Goal: Transaction & Acquisition: Purchase product/service

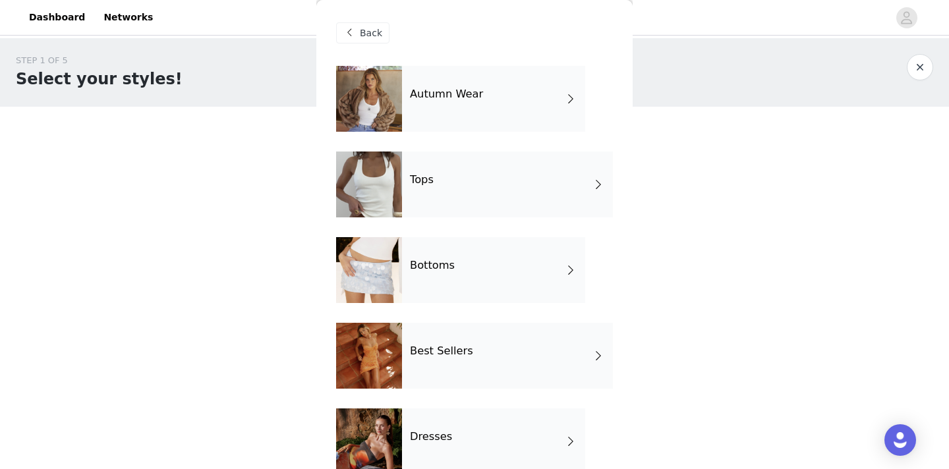
click at [428, 191] on div "Tops" at bounding box center [507, 185] width 211 height 66
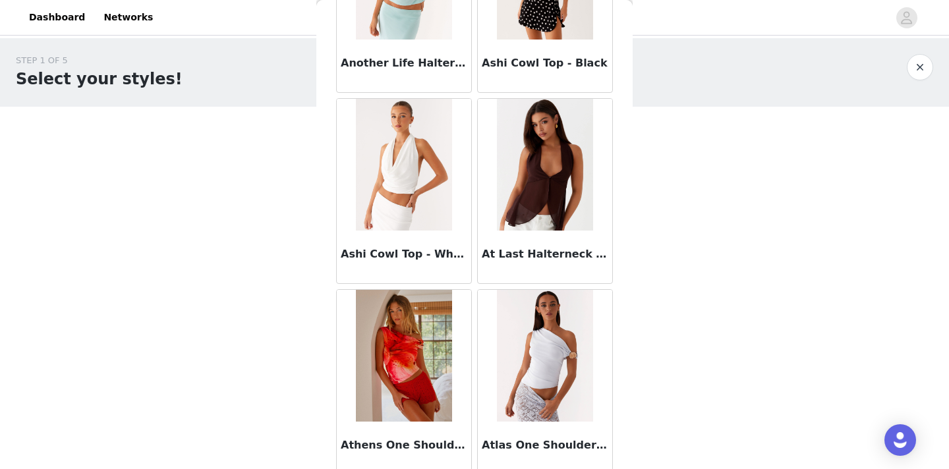
scroll to position [980, 0]
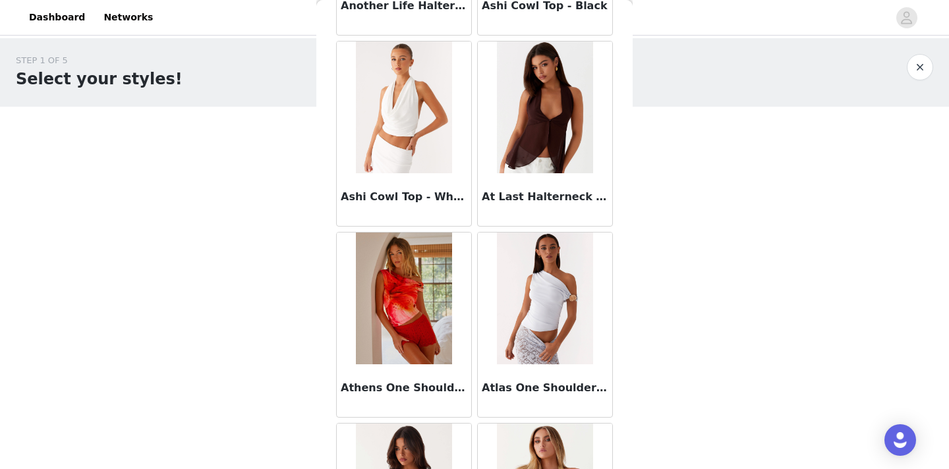
click at [431, 151] on img at bounding box center [404, 107] width 96 height 132
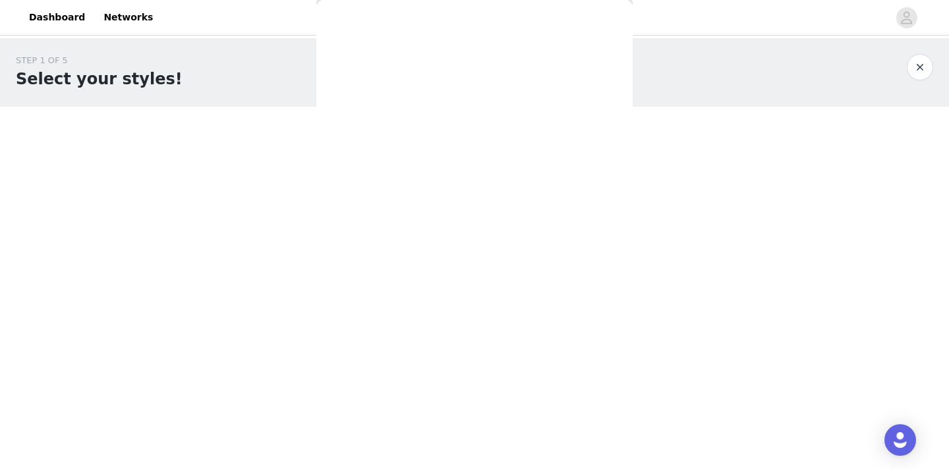
scroll to position [225, 0]
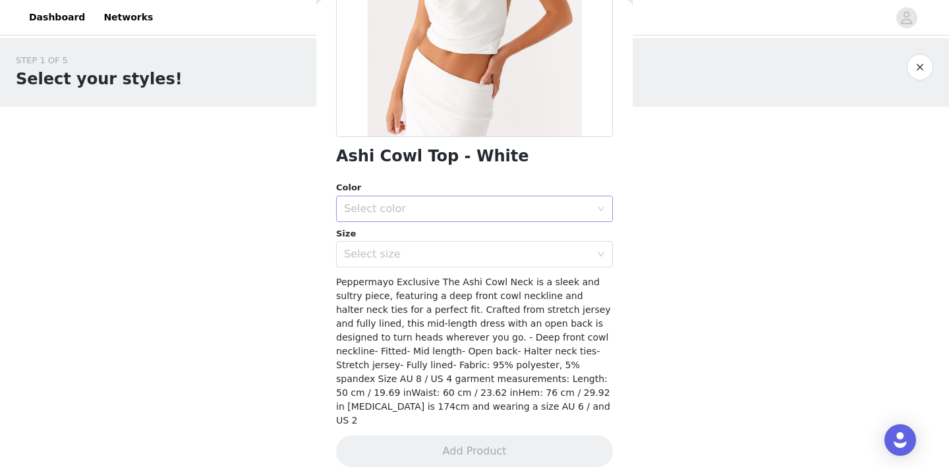
click at [462, 211] on div "Select color" at bounding box center [467, 208] width 246 height 13
click at [451, 240] on li "White" at bounding box center [474, 237] width 277 height 21
click at [450, 256] on div "Select size" at bounding box center [467, 254] width 246 height 13
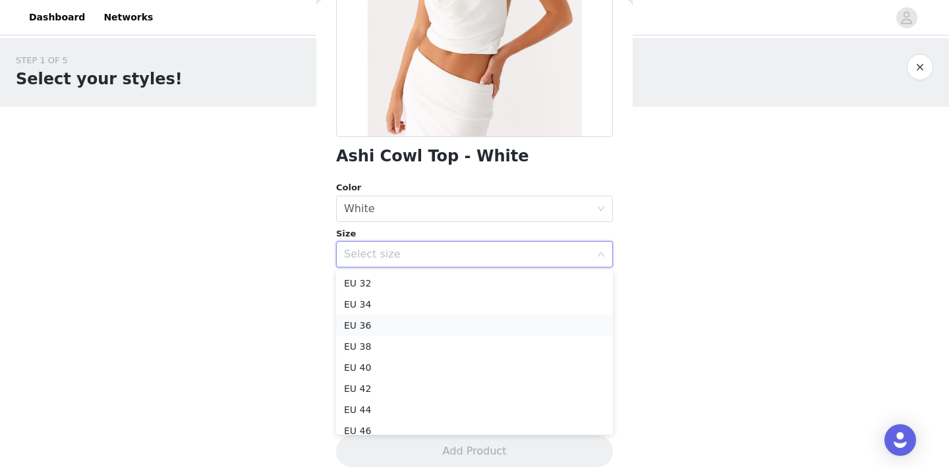
click at [412, 333] on li "EU 36" at bounding box center [474, 325] width 277 height 21
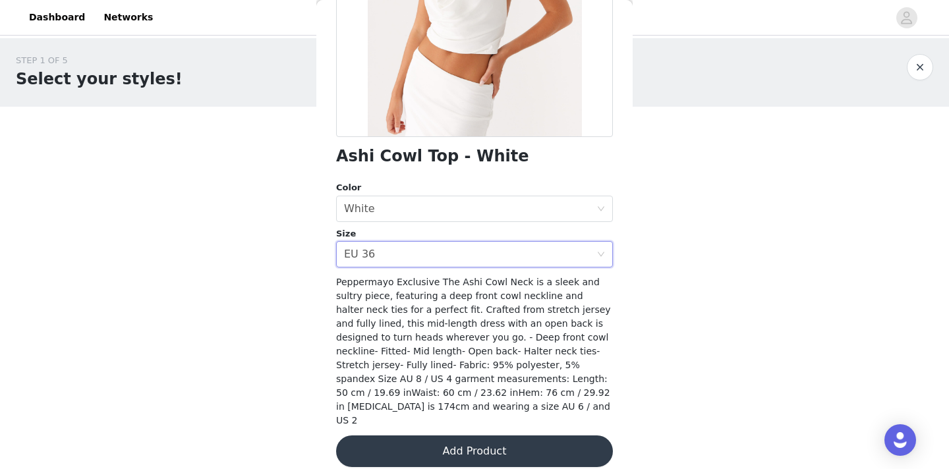
click at [412, 435] on button "Add Product" at bounding box center [474, 451] width 277 height 32
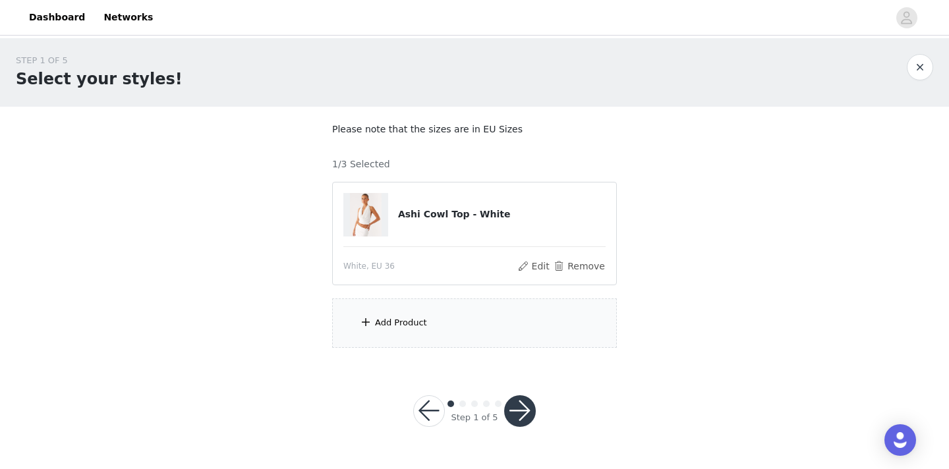
click at [457, 318] on div "Add Product" at bounding box center [474, 322] width 285 height 49
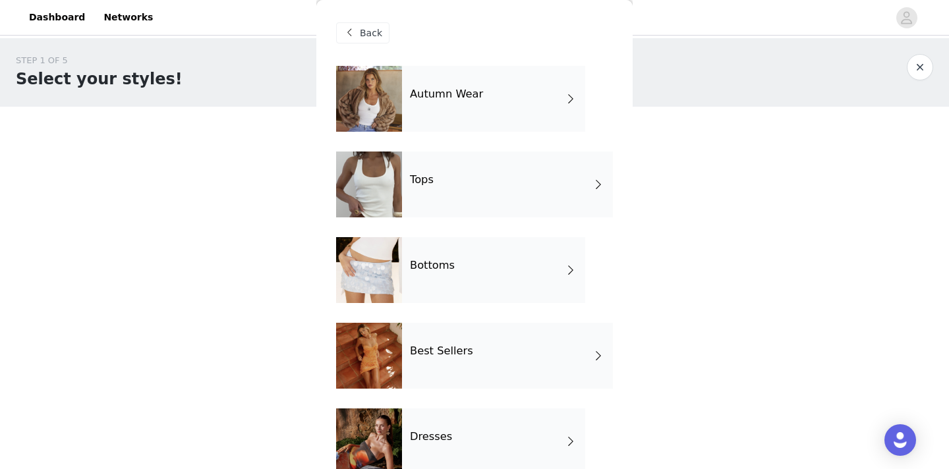
click at [470, 179] on div "Tops" at bounding box center [507, 185] width 211 height 66
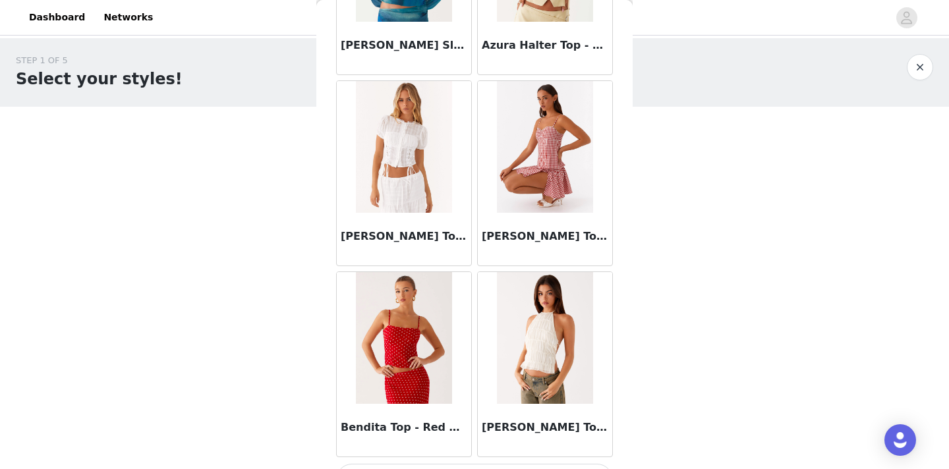
scroll to position [1547, 0]
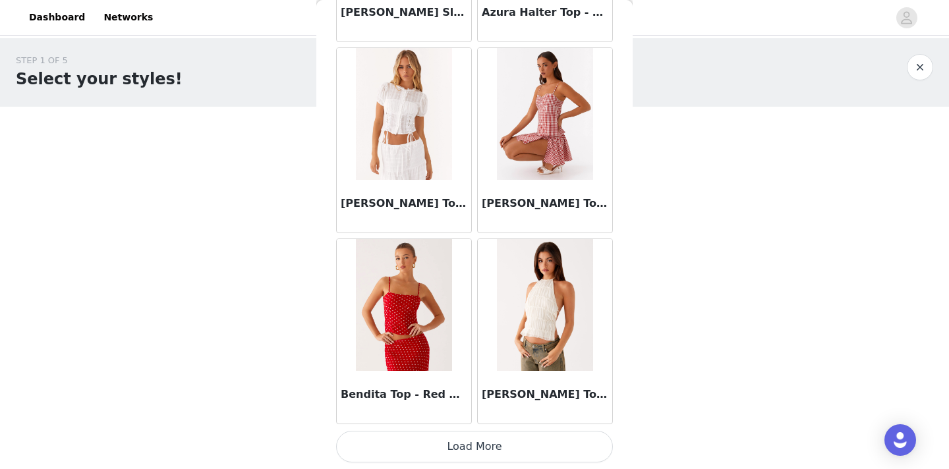
click at [576, 438] on button "Load More" at bounding box center [474, 447] width 277 height 32
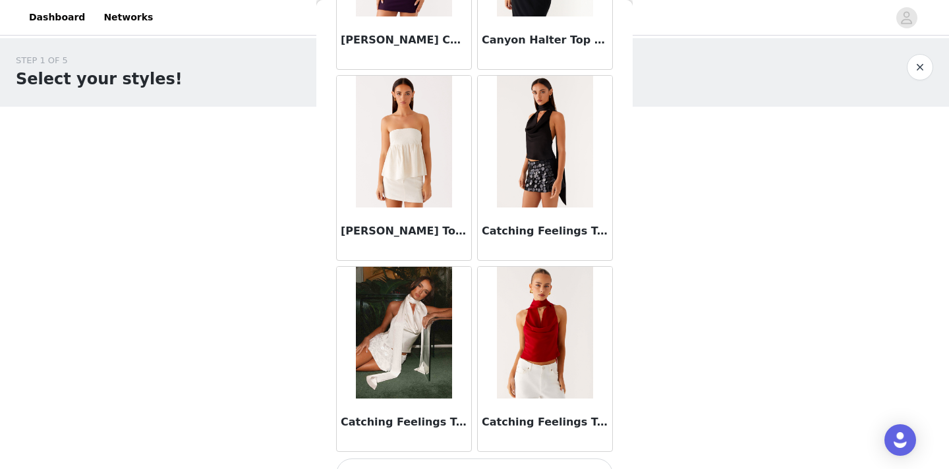
scroll to position [3457, 0]
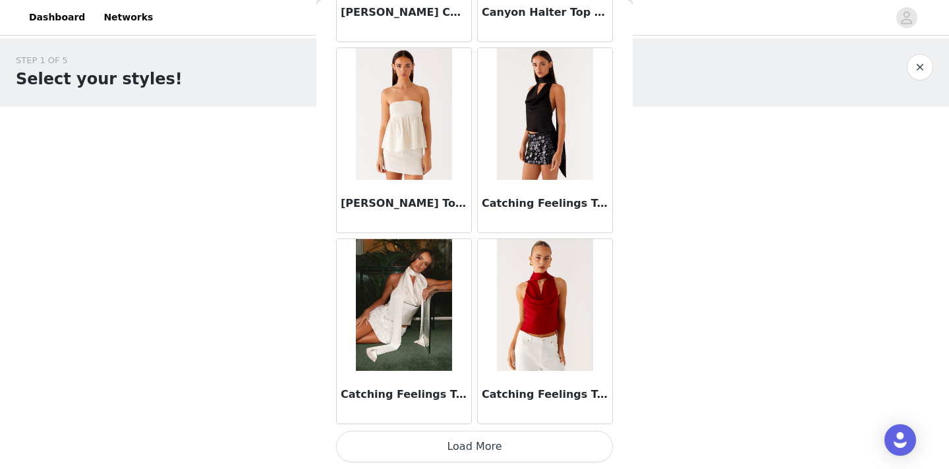
click at [503, 447] on button "Load More" at bounding box center [474, 447] width 277 height 32
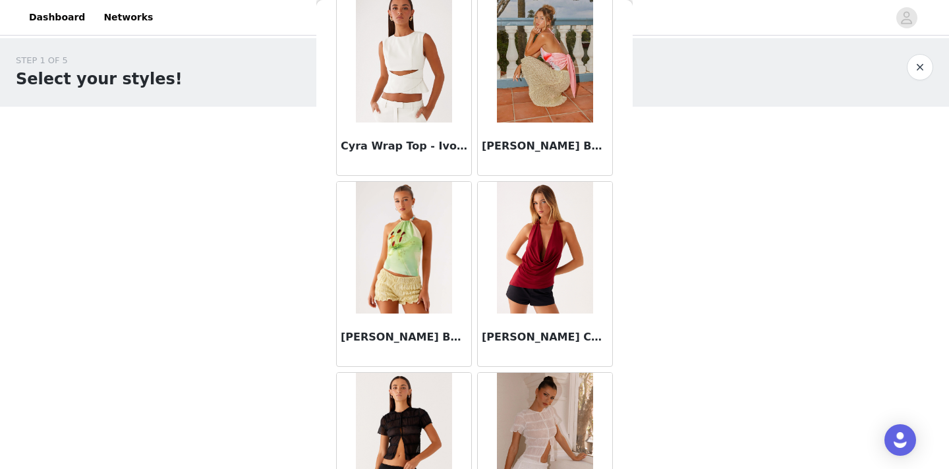
scroll to position [5367, 0]
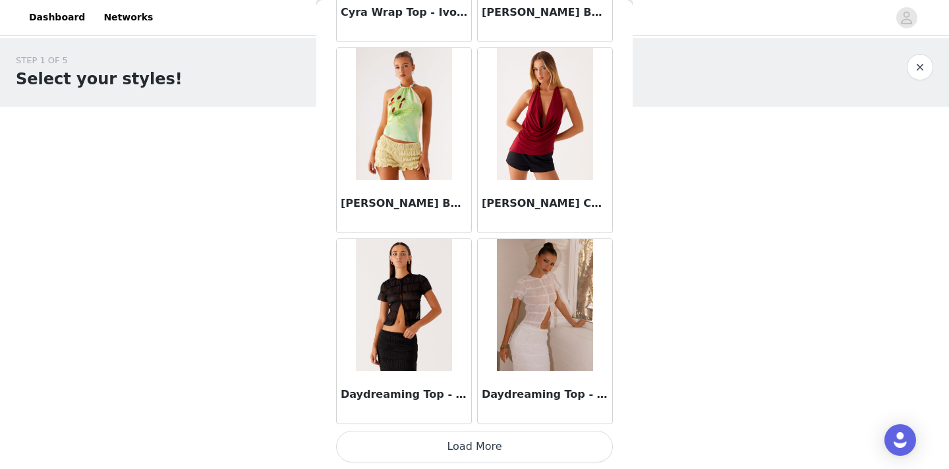
click at [538, 455] on button "Load More" at bounding box center [474, 447] width 277 height 32
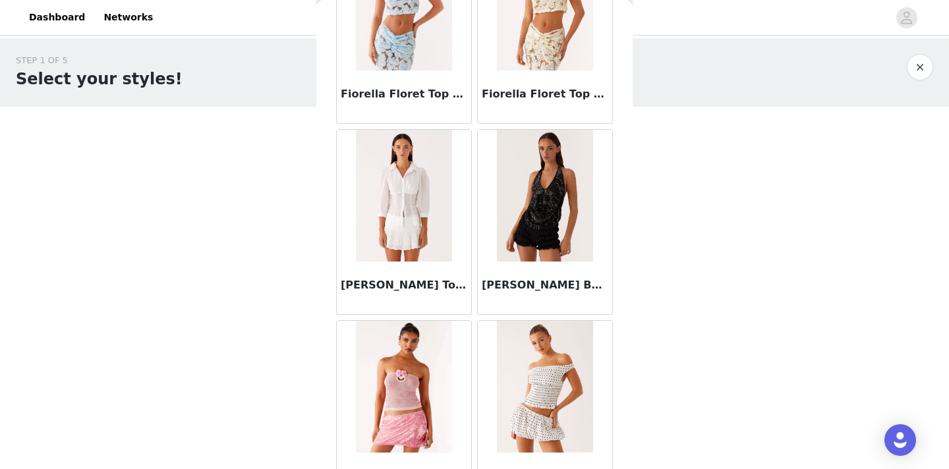
scroll to position [7277, 0]
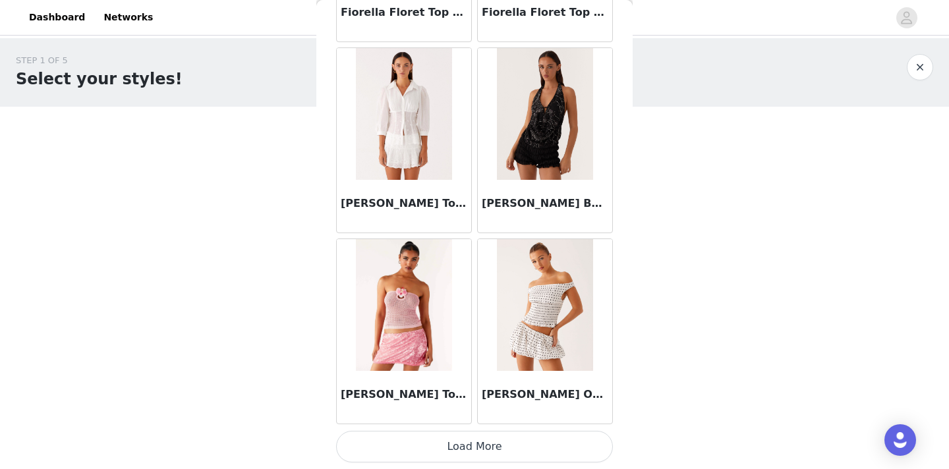
click at [495, 442] on button "Load More" at bounding box center [474, 447] width 277 height 32
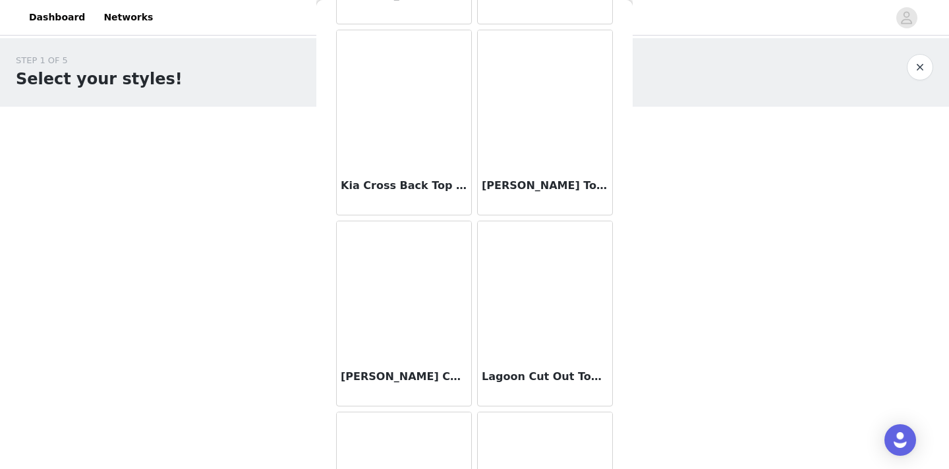
scroll to position [9188, 0]
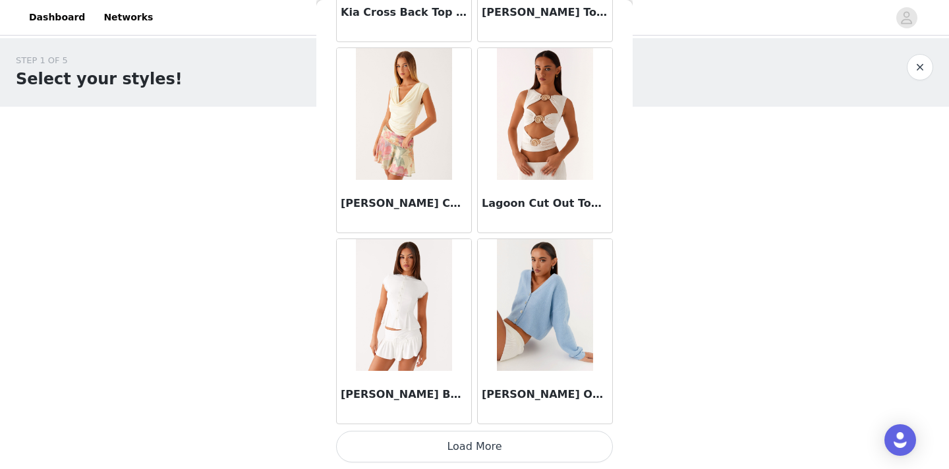
click at [539, 453] on button "Load More" at bounding box center [474, 447] width 277 height 32
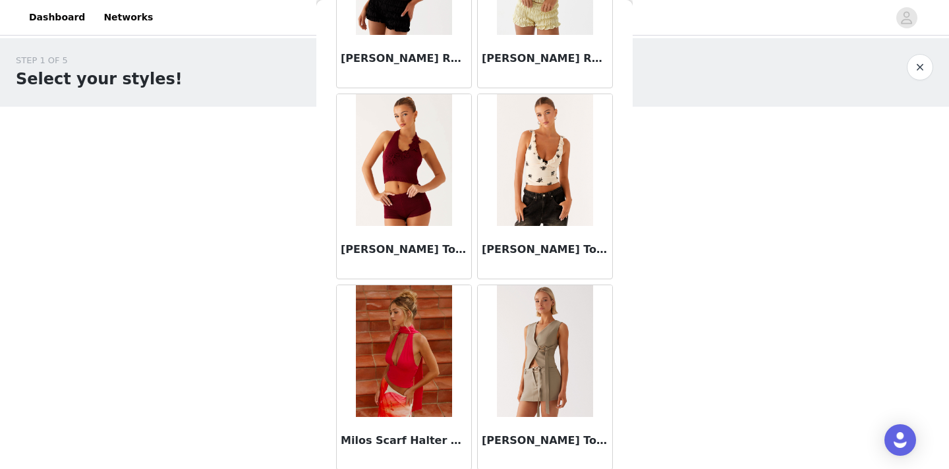
scroll to position [11098, 0]
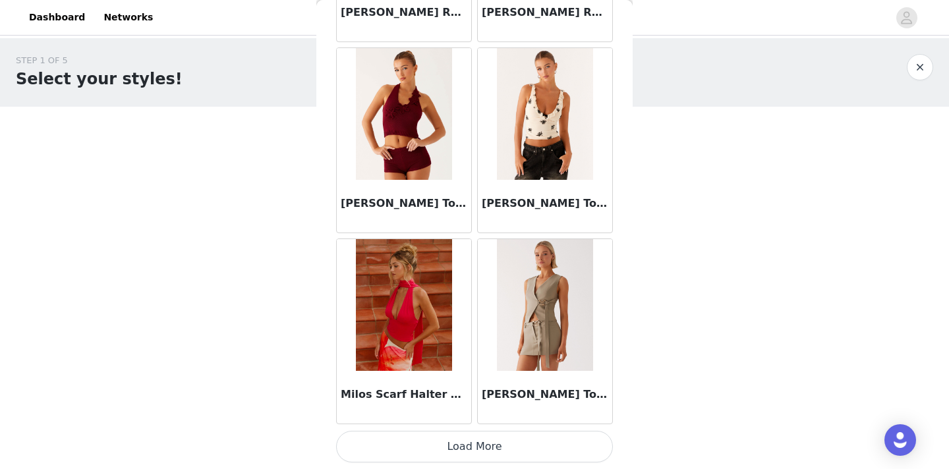
click at [509, 456] on button "Load More" at bounding box center [474, 447] width 277 height 32
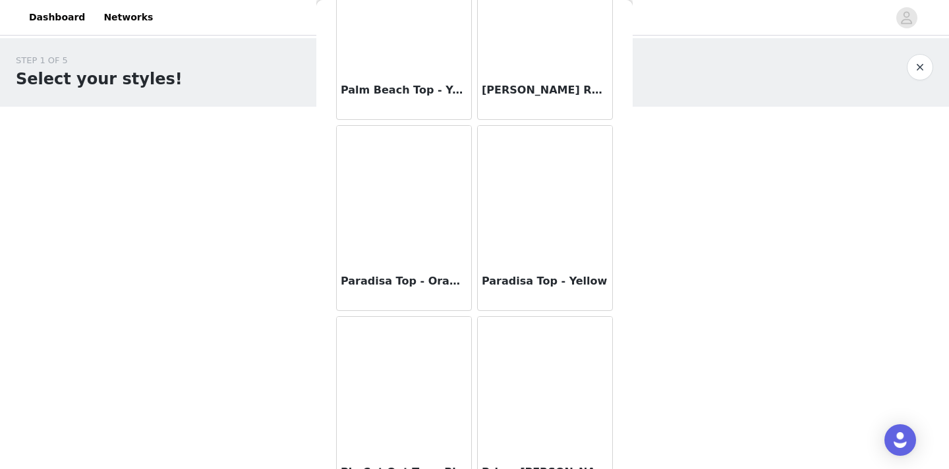
scroll to position [13008, 0]
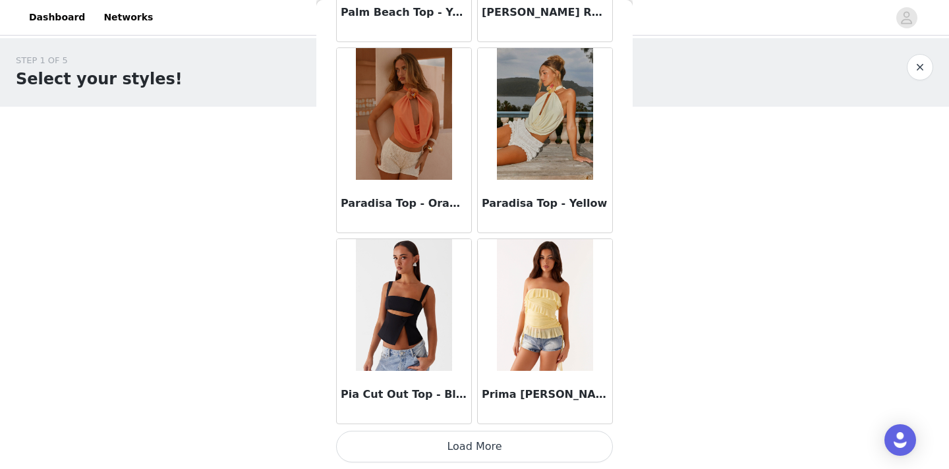
click at [518, 449] on button "Load More" at bounding box center [474, 447] width 277 height 32
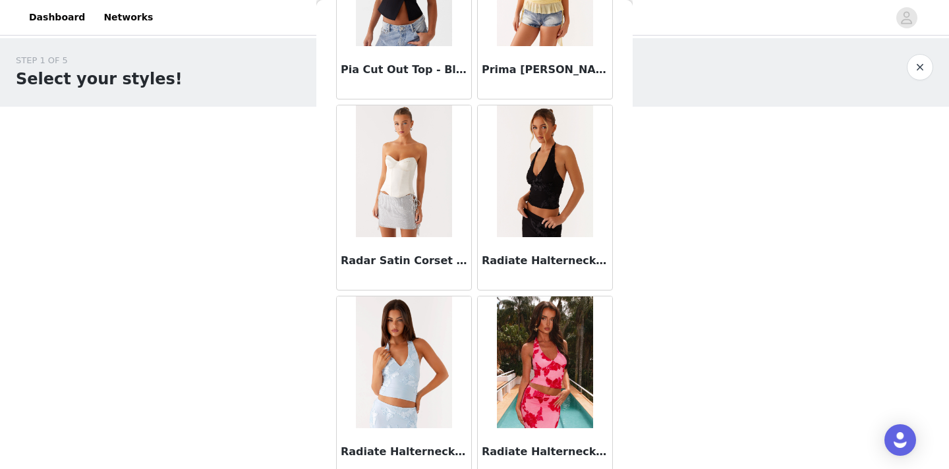
scroll to position [13349, 0]
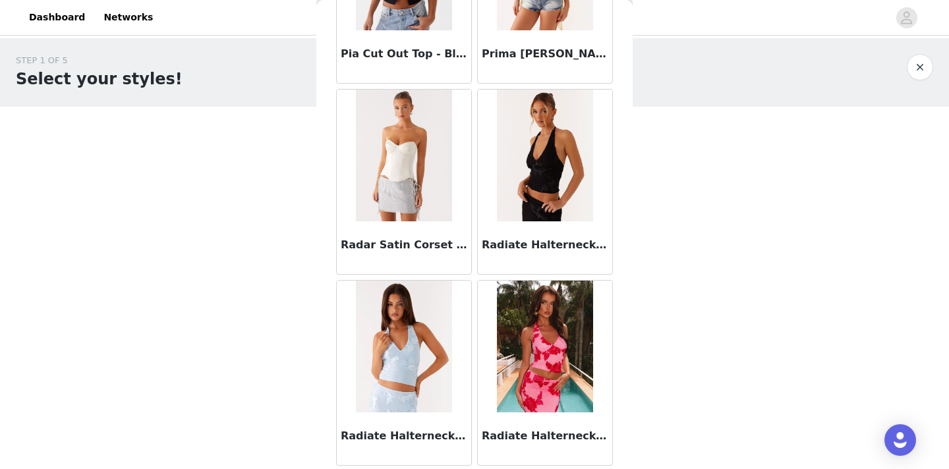
click at [395, 186] on img at bounding box center [404, 156] width 96 height 132
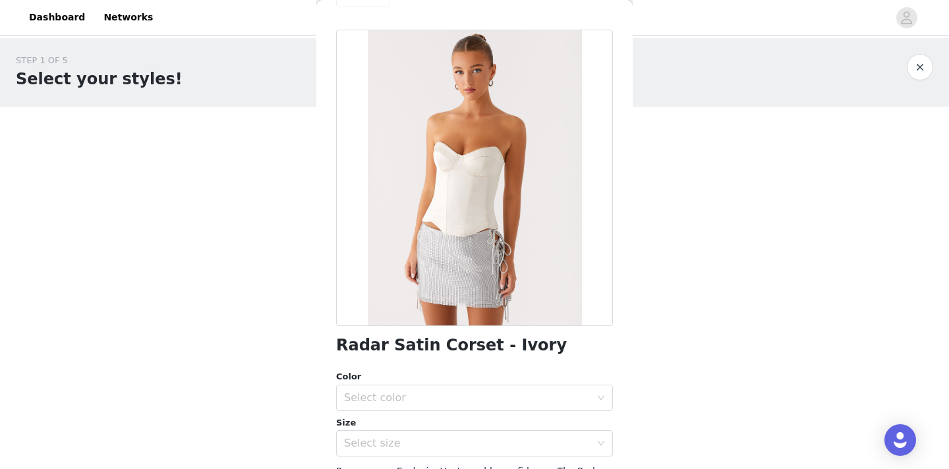
scroll to position [58, 0]
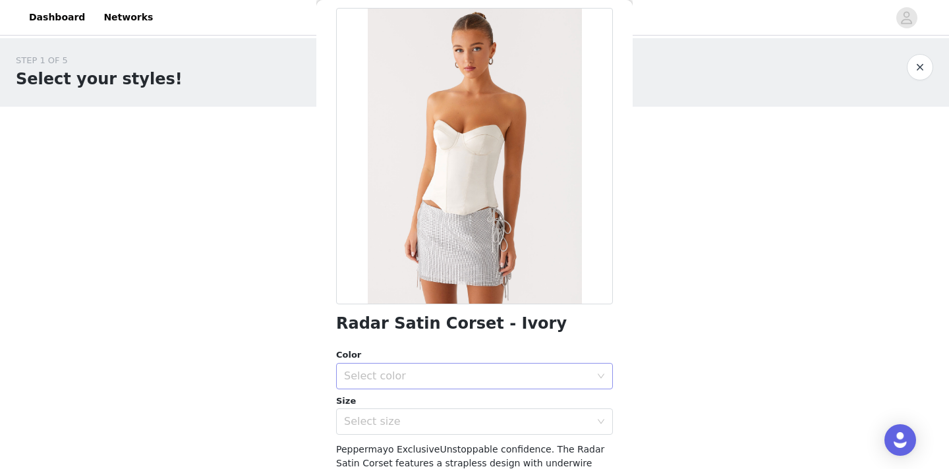
click at [475, 370] on div "Select color" at bounding box center [467, 376] width 246 height 13
click at [452, 403] on li "Ivory" at bounding box center [474, 405] width 277 height 21
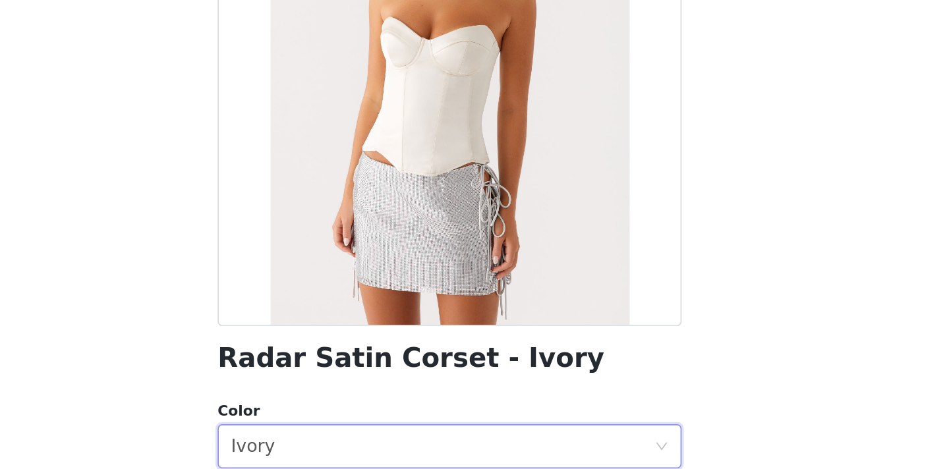
scroll to position [0, 0]
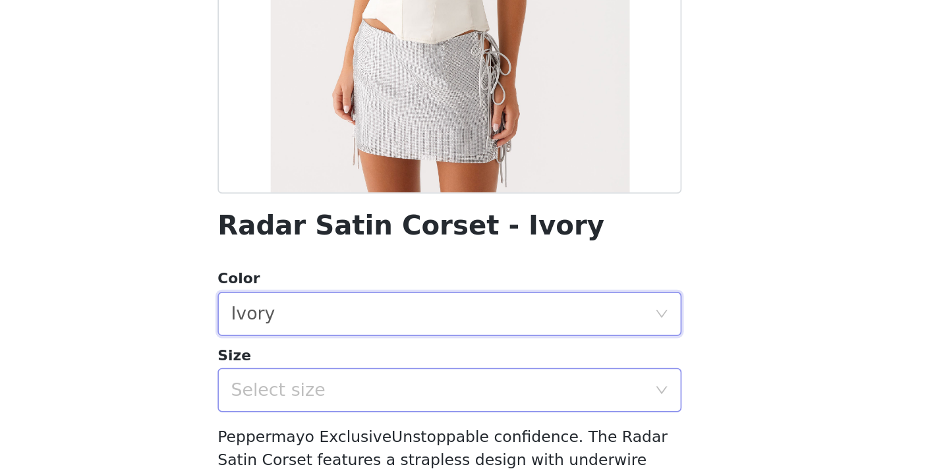
click at [411, 426] on div "Select size" at bounding box center [467, 421] width 246 height 13
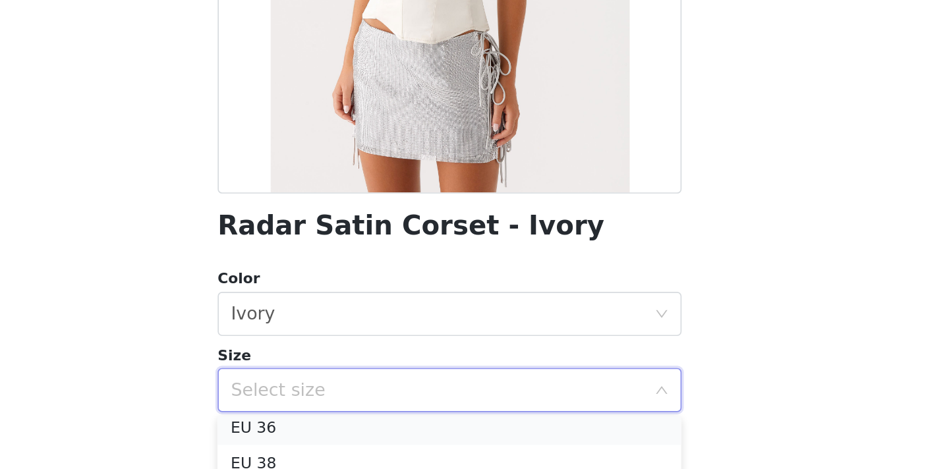
scroll to position [45, 0]
click at [381, 445] on li "EU 36" at bounding box center [474, 447] width 277 height 21
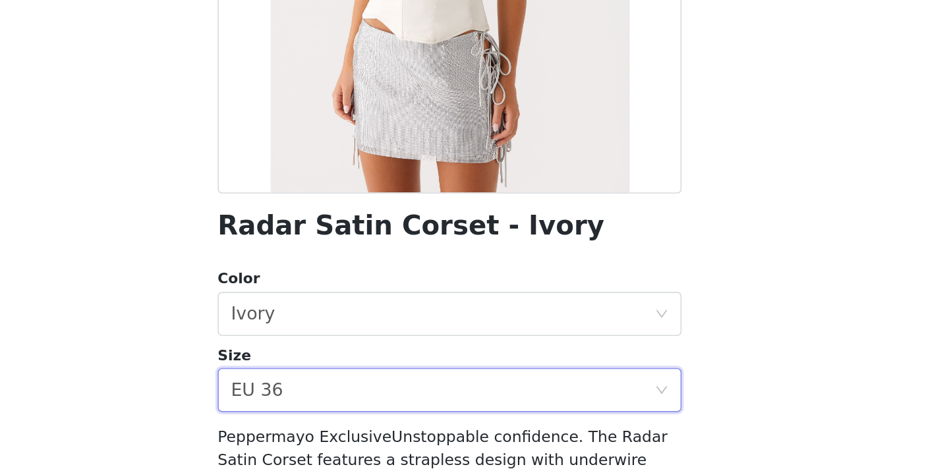
scroll to position [0, 0]
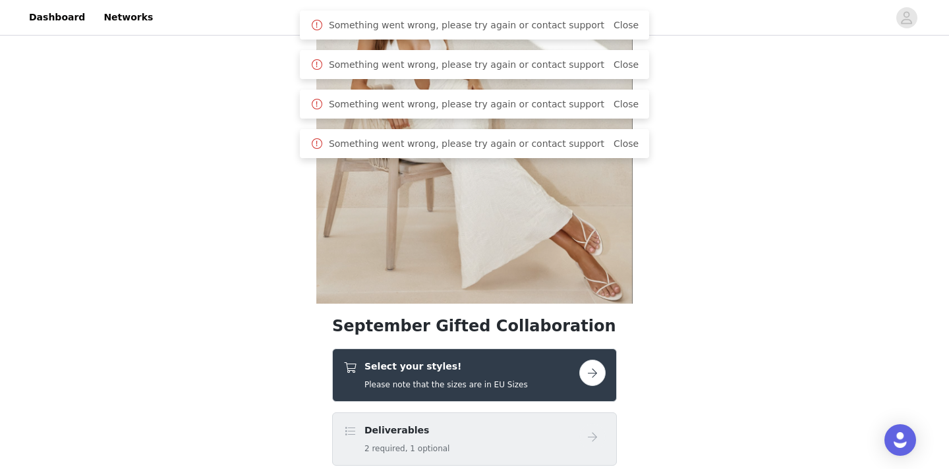
scroll to position [130, 0]
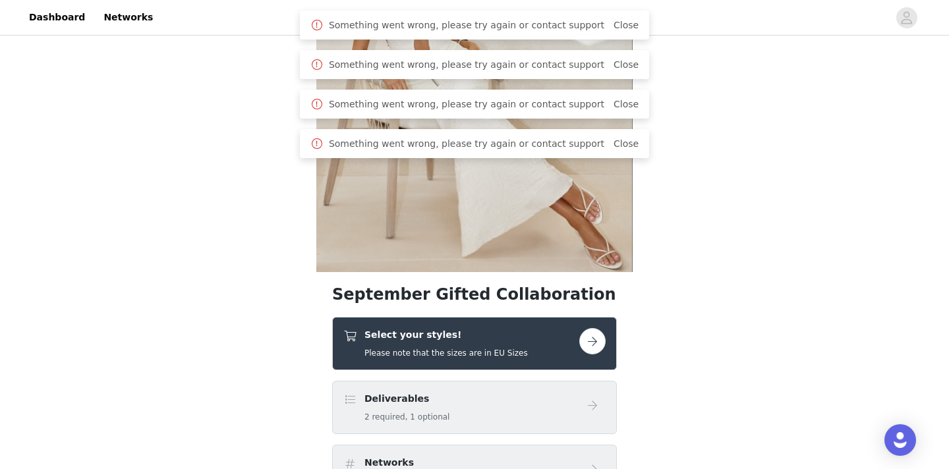
click at [548, 341] on div "Select your styles! Please note that the sizes are in EU Sizes" at bounding box center [461, 343] width 236 height 31
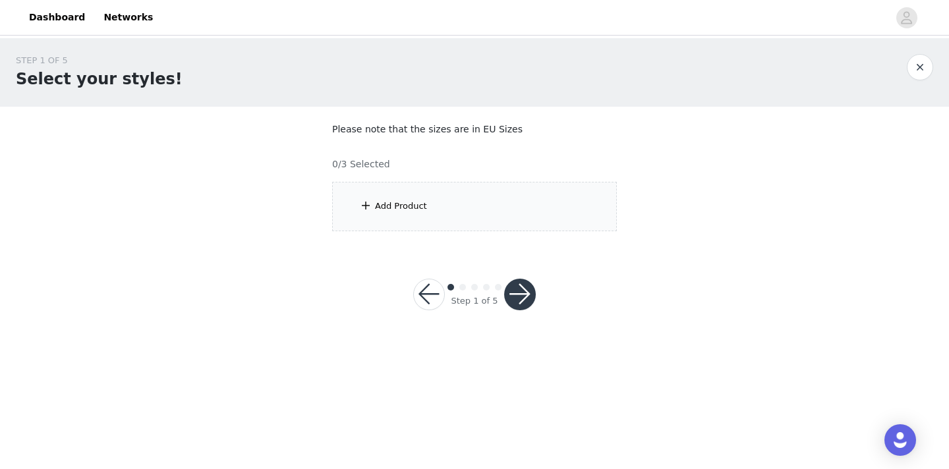
click at [471, 211] on div "Add Product" at bounding box center [474, 206] width 285 height 49
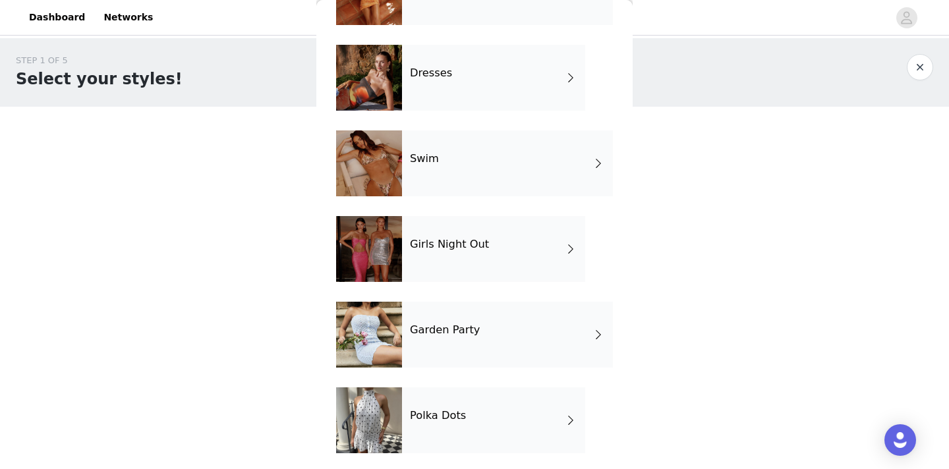
scroll to position [368, 0]
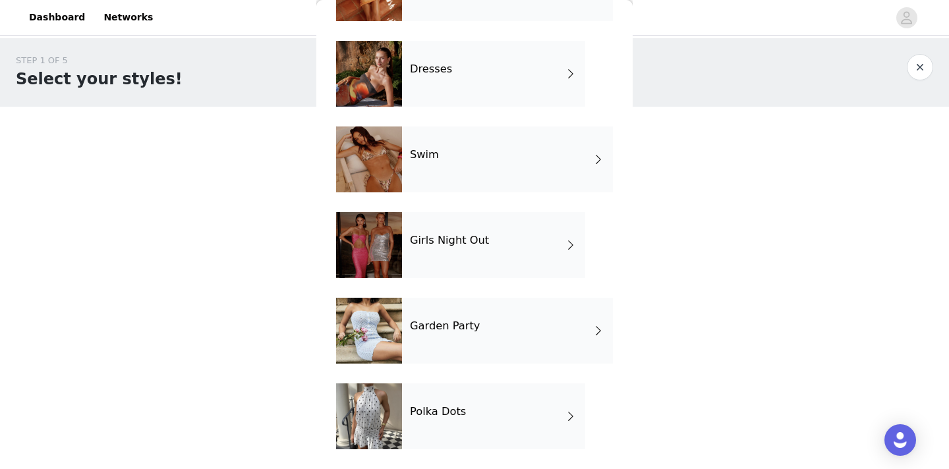
click at [436, 331] on h4 "Garden Party" at bounding box center [445, 326] width 70 height 12
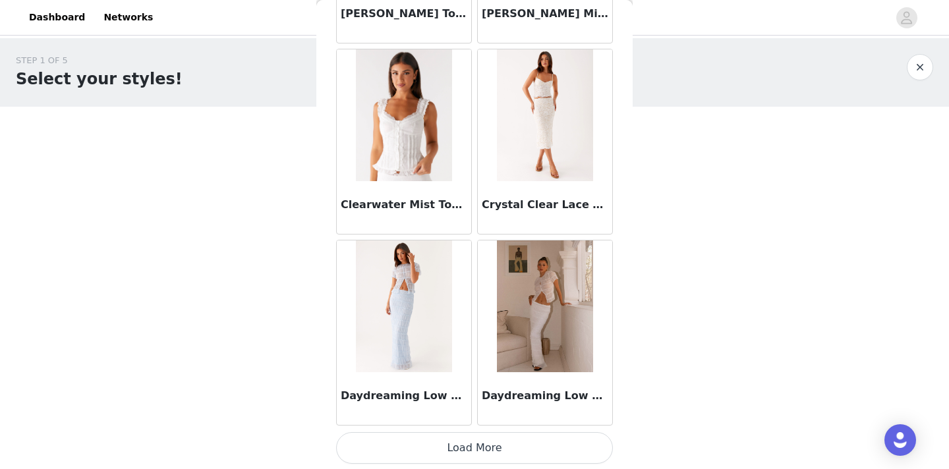
scroll to position [1547, 0]
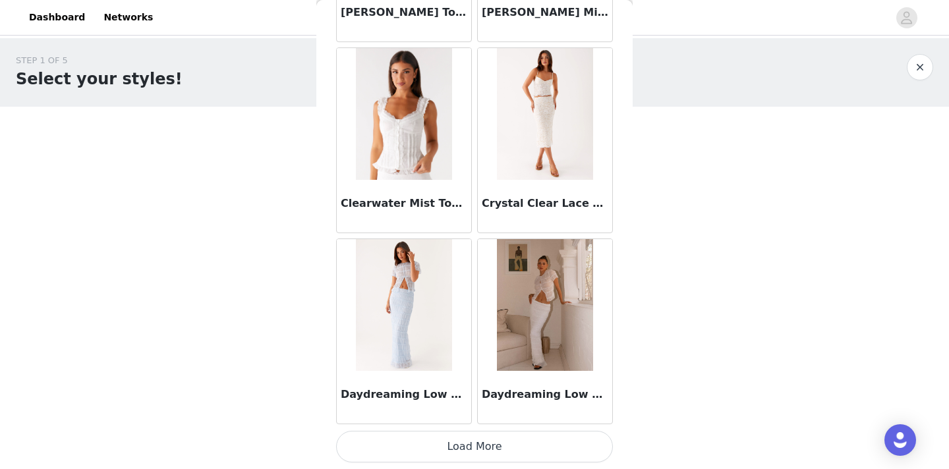
click at [518, 443] on button "Load More" at bounding box center [474, 447] width 277 height 32
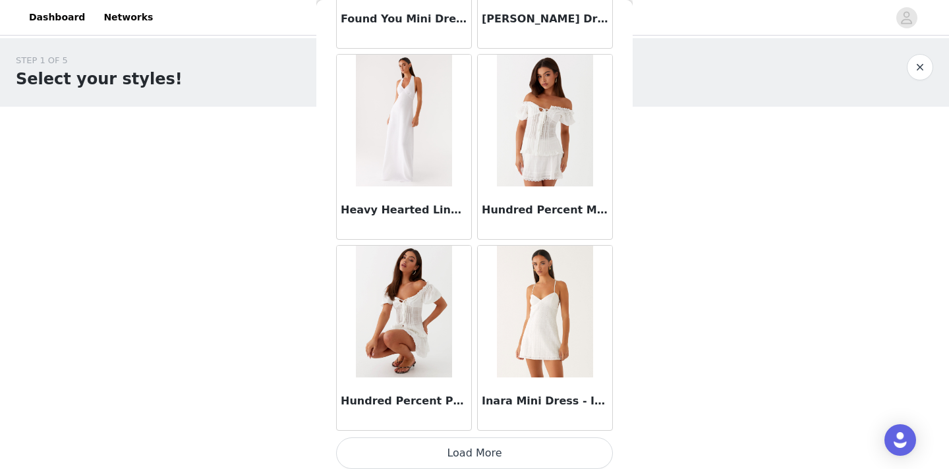
scroll to position [3457, 0]
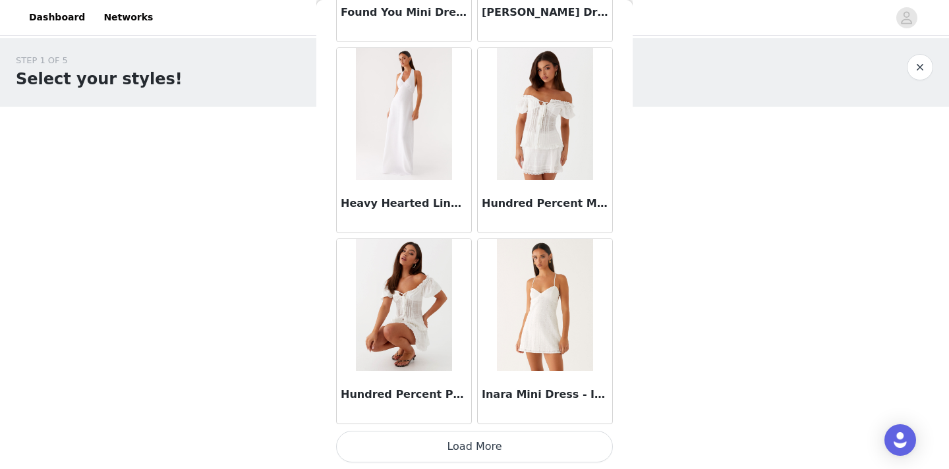
click at [496, 442] on button "Load More" at bounding box center [474, 447] width 277 height 32
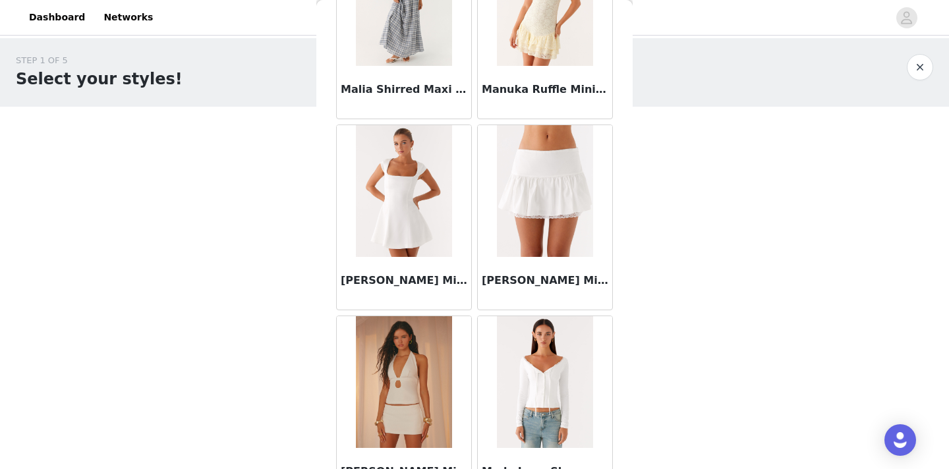
scroll to position [5365, 0]
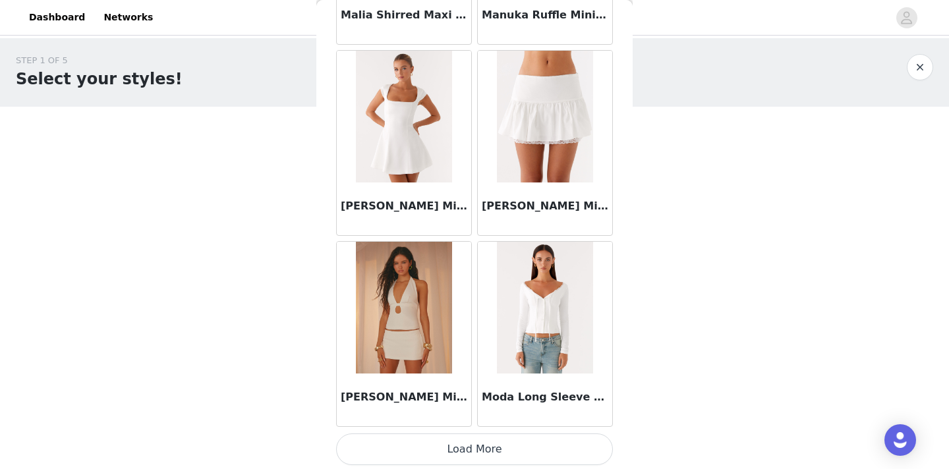
click at [516, 452] on button "Load More" at bounding box center [474, 449] width 277 height 32
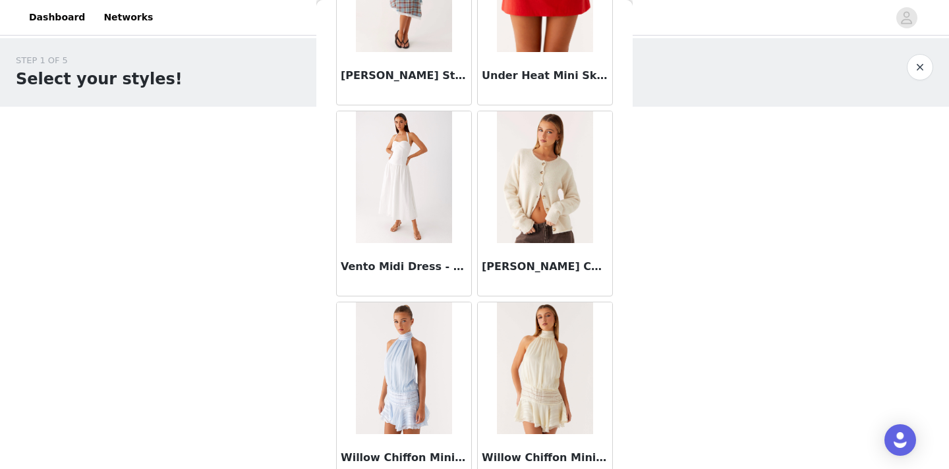
scroll to position [7277, 0]
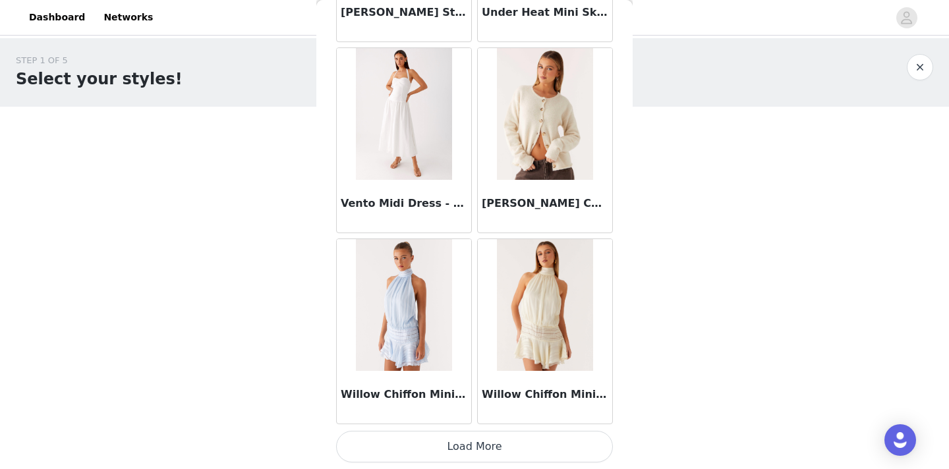
click at [499, 449] on button "Load More" at bounding box center [474, 447] width 277 height 32
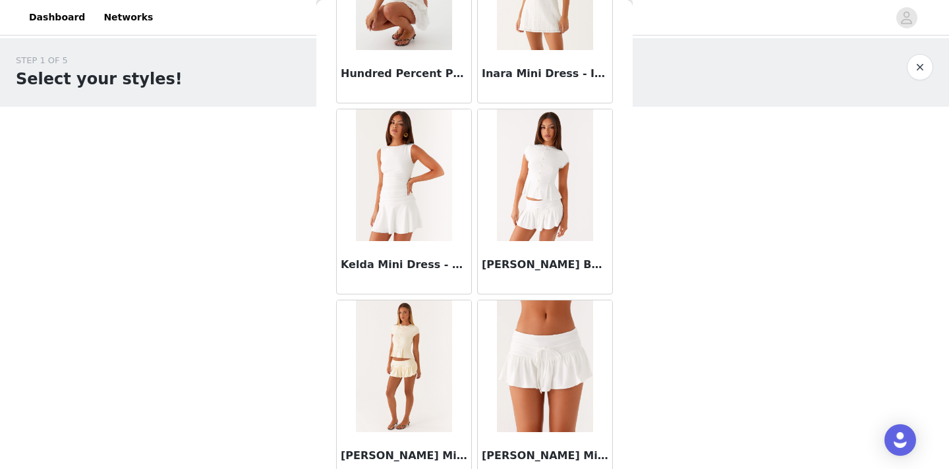
scroll to position [3784, 0]
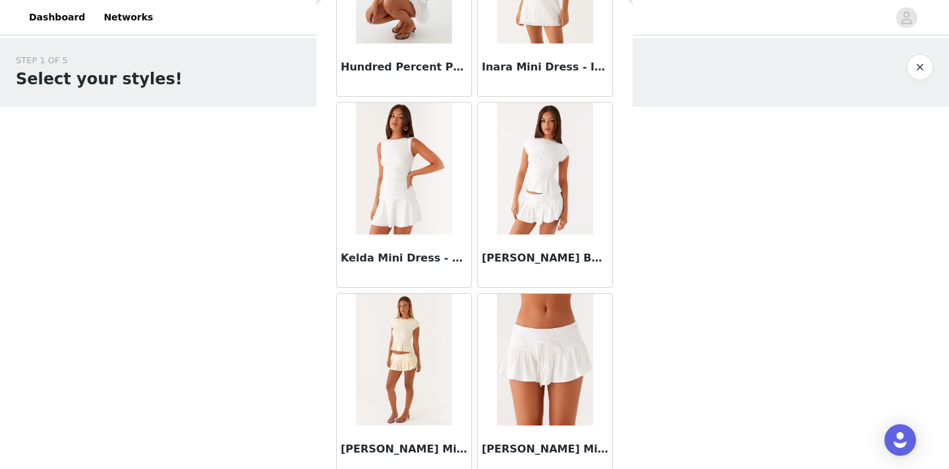
click at [386, 344] on img at bounding box center [404, 360] width 96 height 132
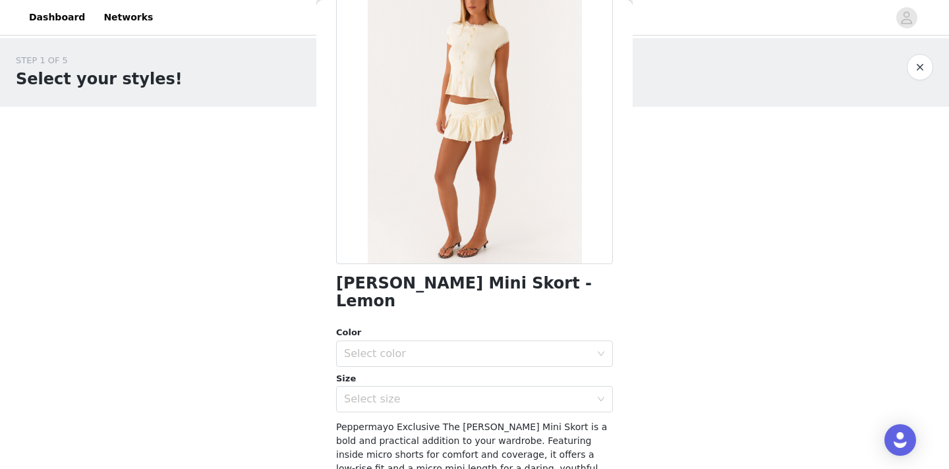
scroll to position [0, 0]
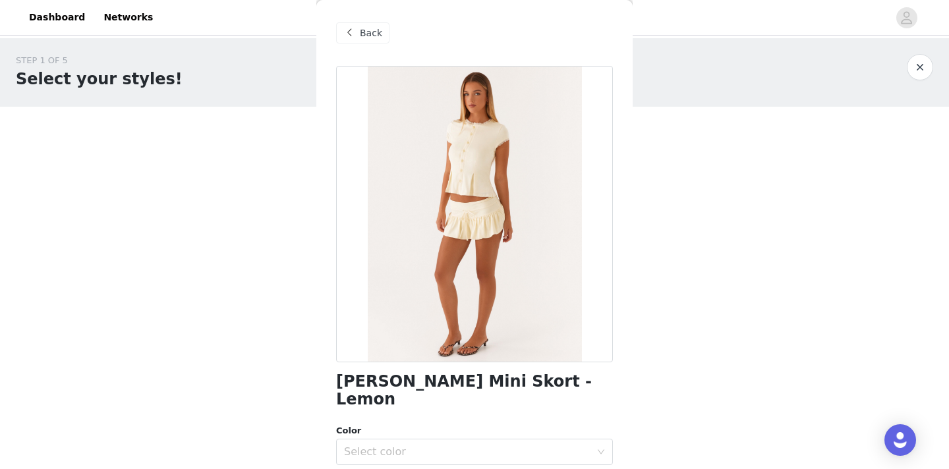
click at [349, 38] on span at bounding box center [349, 33] width 16 height 16
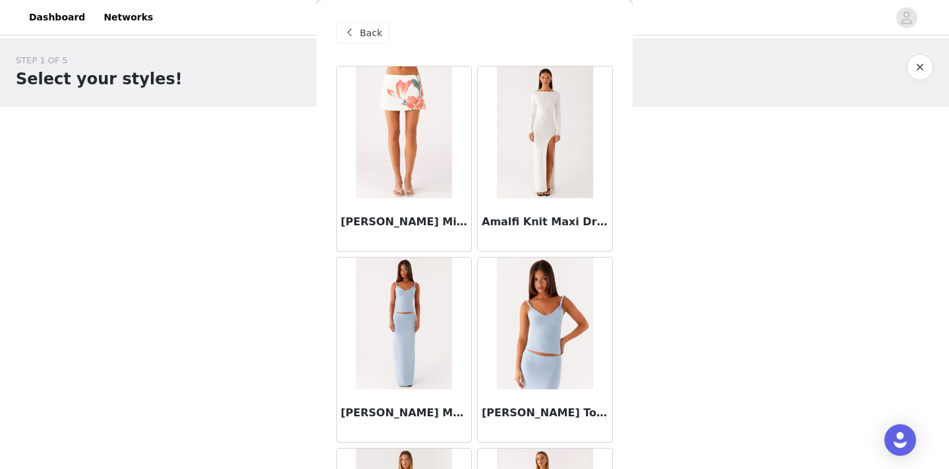
click at [393, 319] on img at bounding box center [404, 324] width 96 height 132
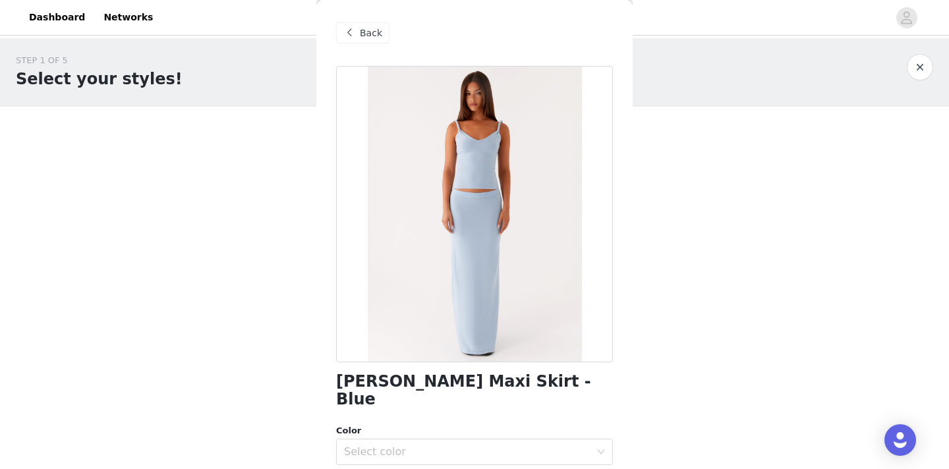
click at [366, 45] on div "Back" at bounding box center [474, 33] width 277 height 66
click at [362, 37] on span "Back" at bounding box center [371, 33] width 22 height 14
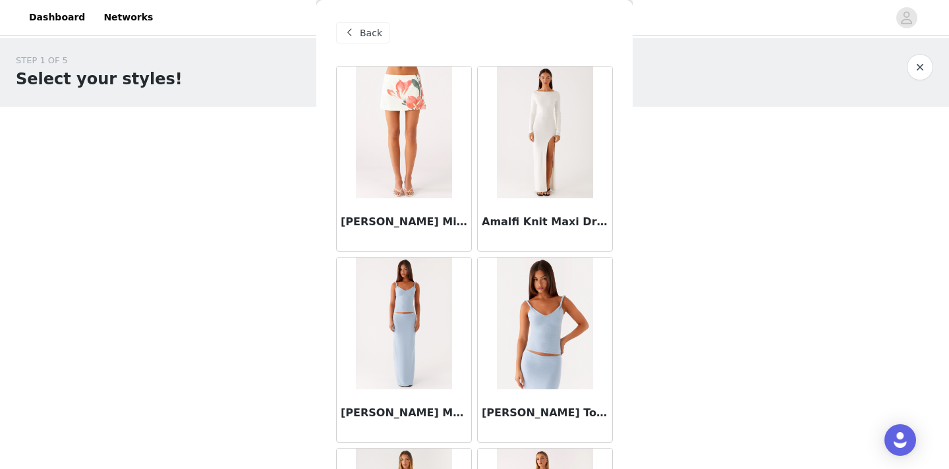
click at [362, 37] on span "Back" at bounding box center [371, 33] width 22 height 14
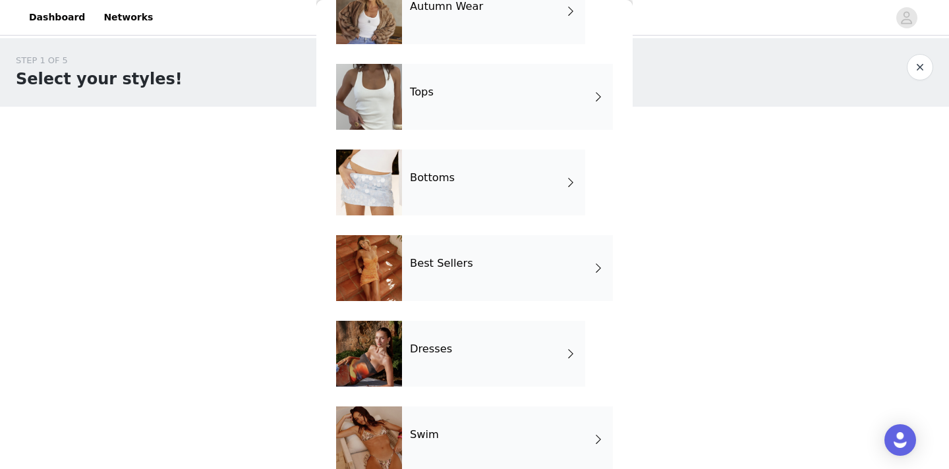
scroll to position [90, 0]
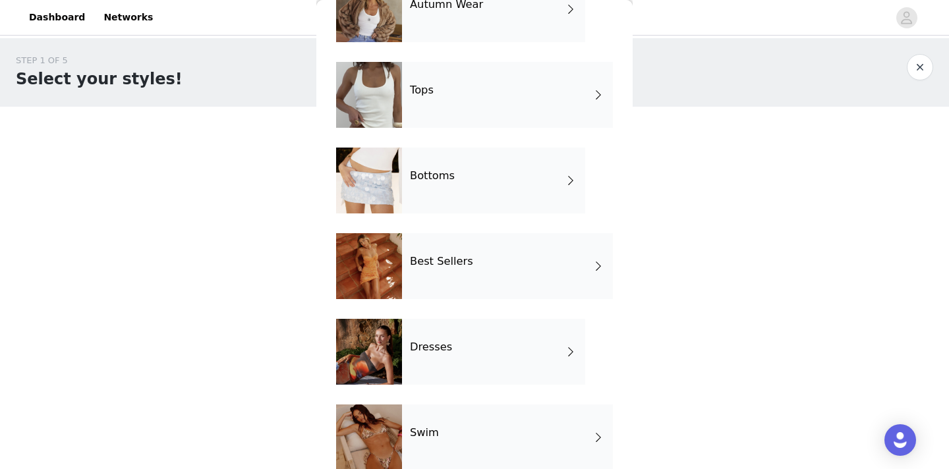
click at [452, 260] on h4 "Best Sellers" at bounding box center [441, 262] width 63 height 12
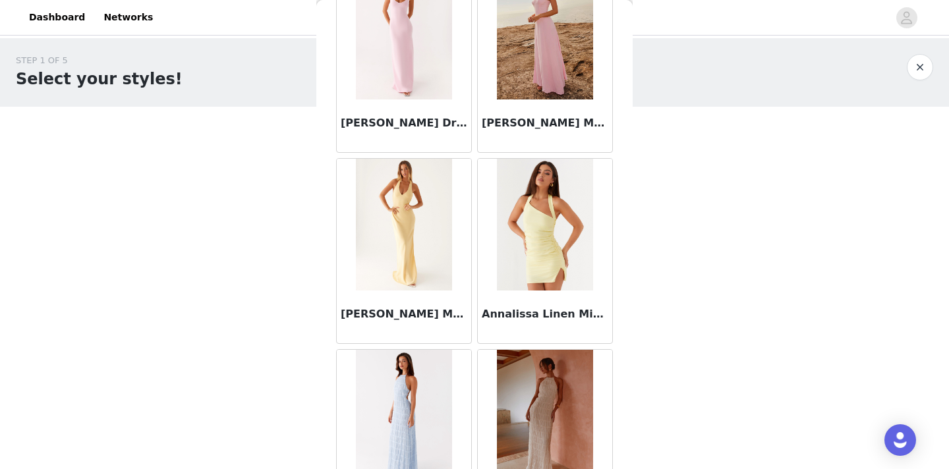
scroll to position [1547, 0]
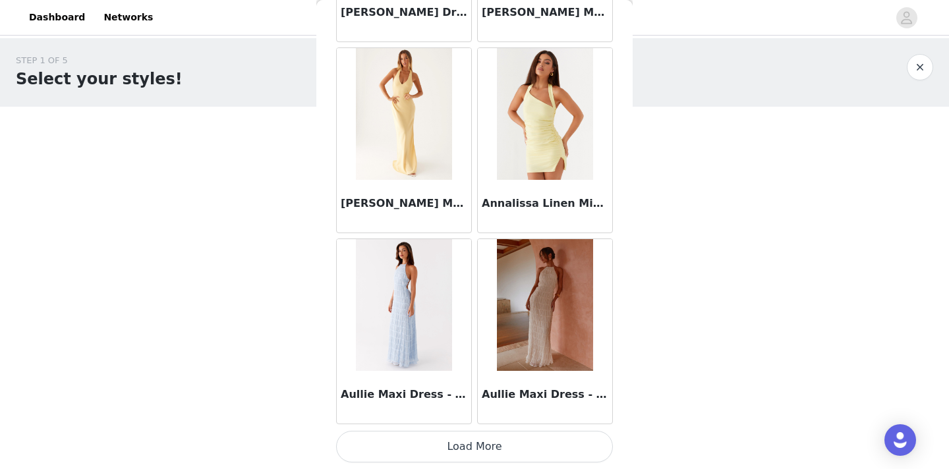
click at [520, 440] on button "Load More" at bounding box center [474, 447] width 277 height 32
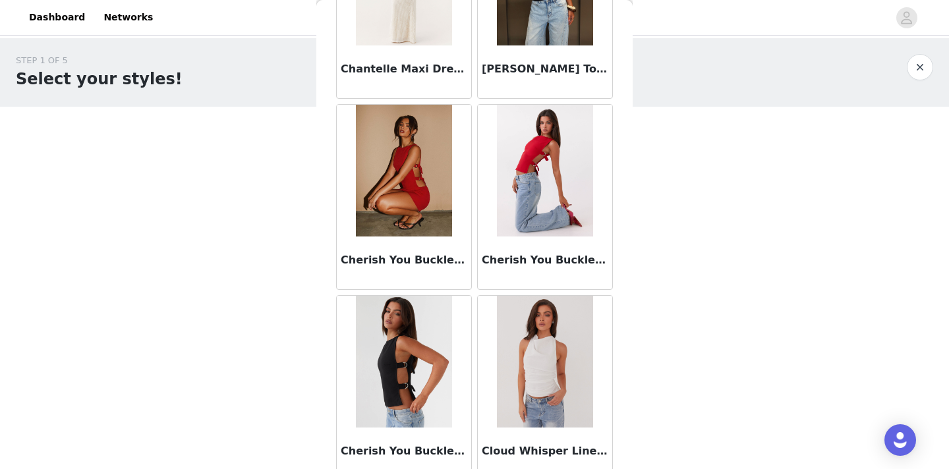
scroll to position [3457, 0]
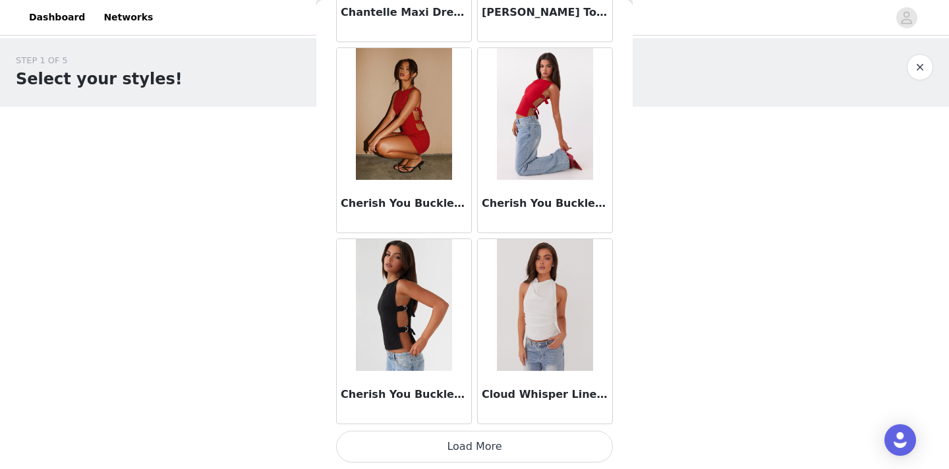
click at [503, 445] on button "Load More" at bounding box center [474, 447] width 277 height 32
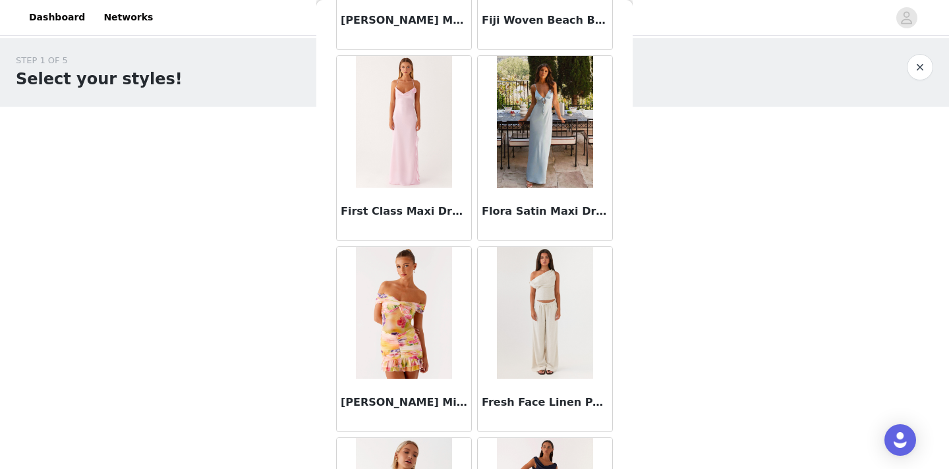
scroll to position [4976, 0]
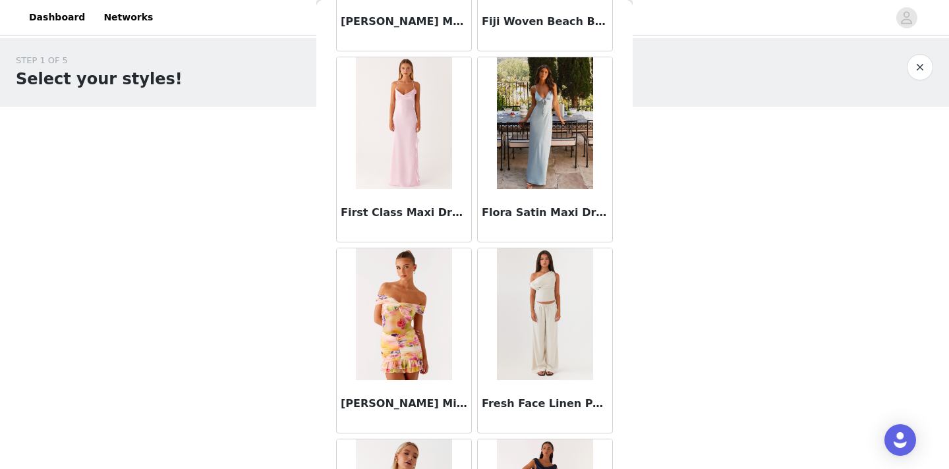
click at [549, 304] on img at bounding box center [545, 314] width 96 height 132
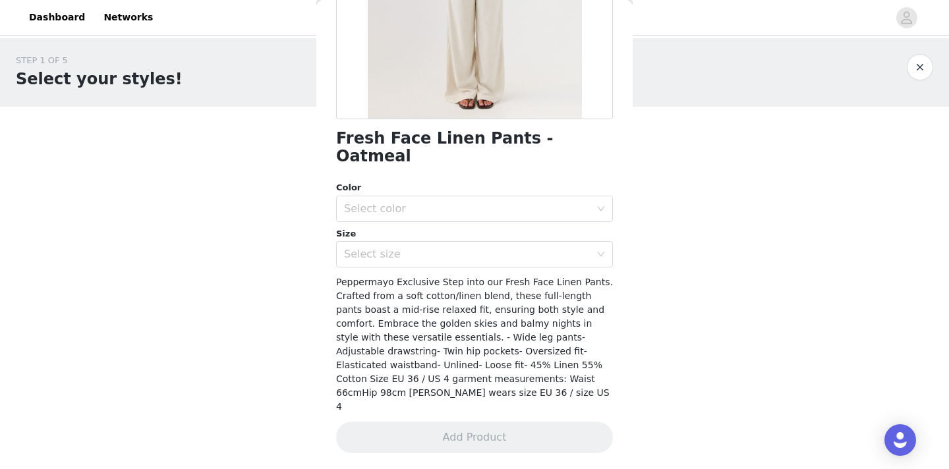
scroll to position [211, 0]
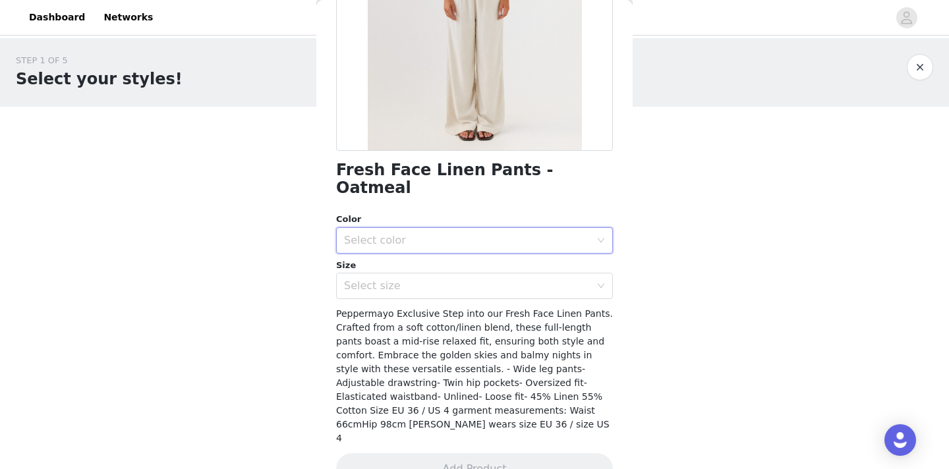
click at [539, 229] on div "Select color" at bounding box center [470, 240] width 252 height 25
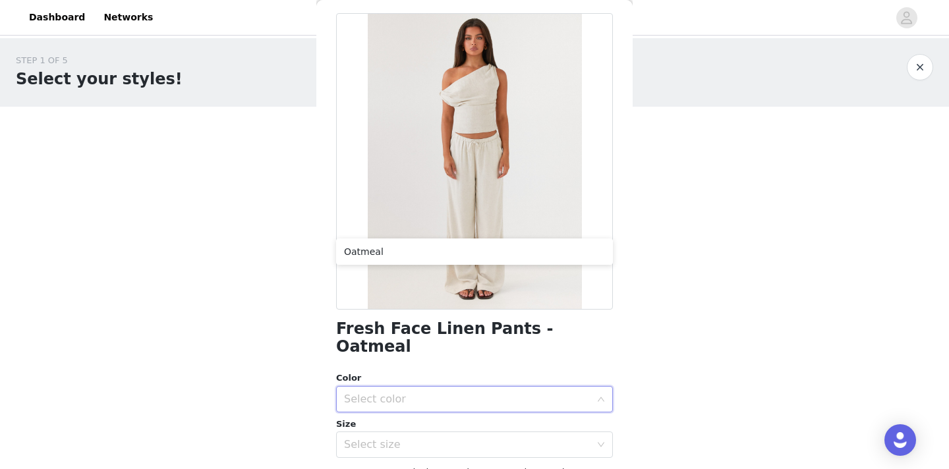
scroll to position [0, 0]
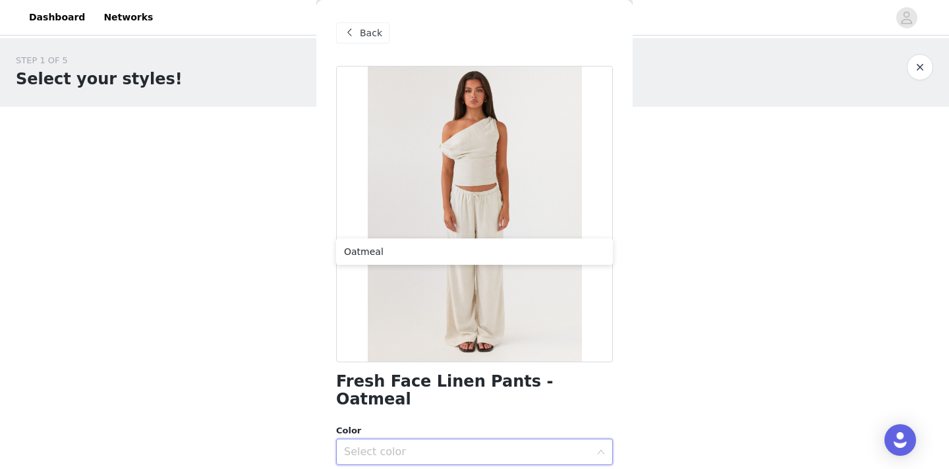
click at [590, 114] on div at bounding box center [474, 214] width 277 height 296
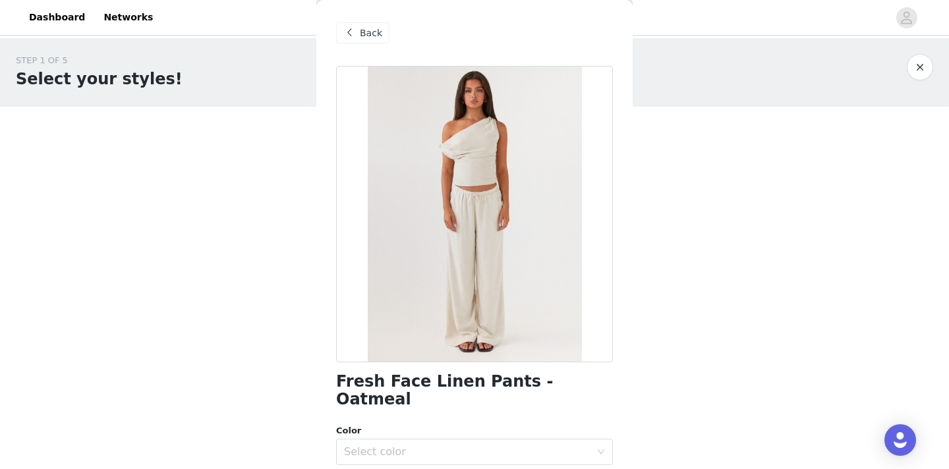
click at [358, 34] on div "Back" at bounding box center [362, 32] width 53 height 21
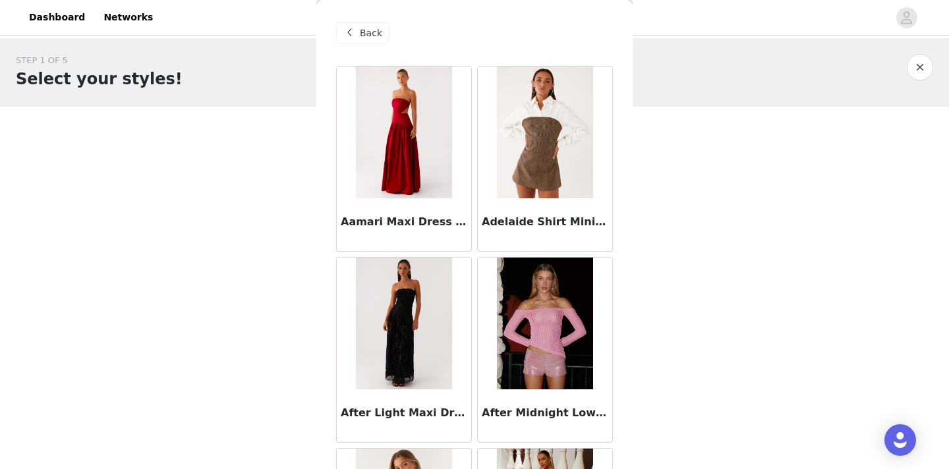
click at [362, 35] on span "Back" at bounding box center [371, 33] width 22 height 14
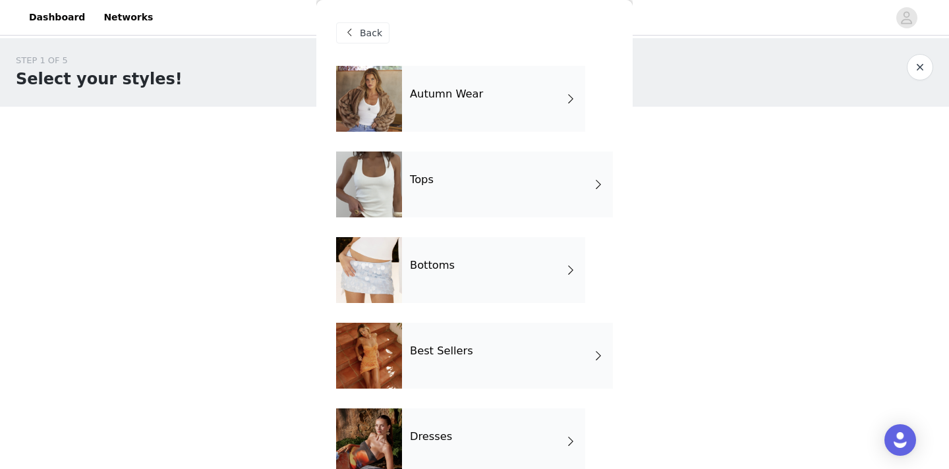
click at [436, 199] on div "Tops" at bounding box center [507, 185] width 211 height 66
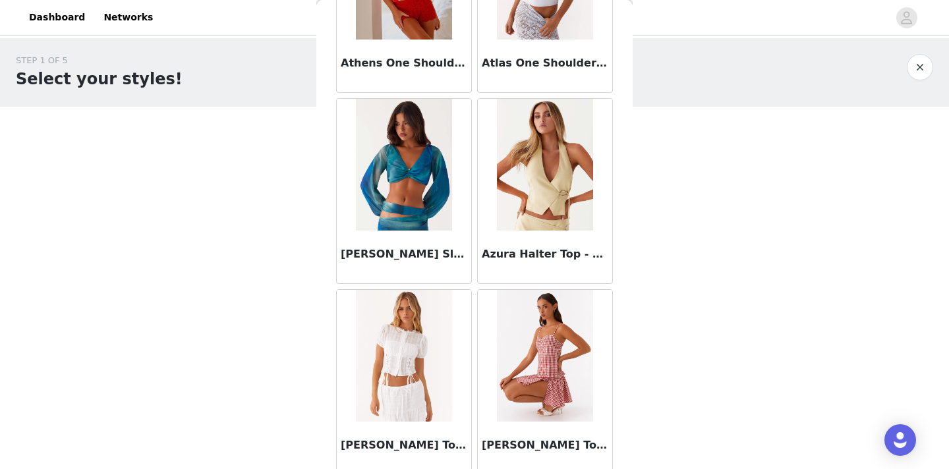
scroll to position [1547, 0]
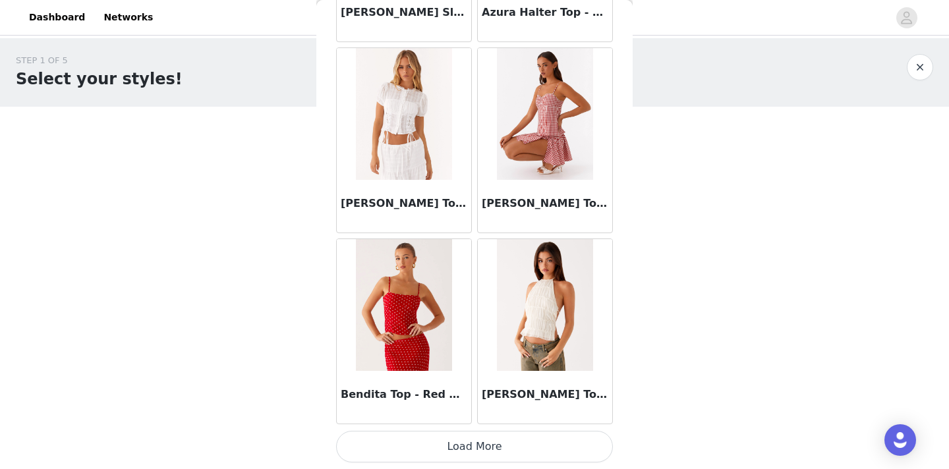
click at [429, 447] on button "Load More" at bounding box center [474, 447] width 277 height 32
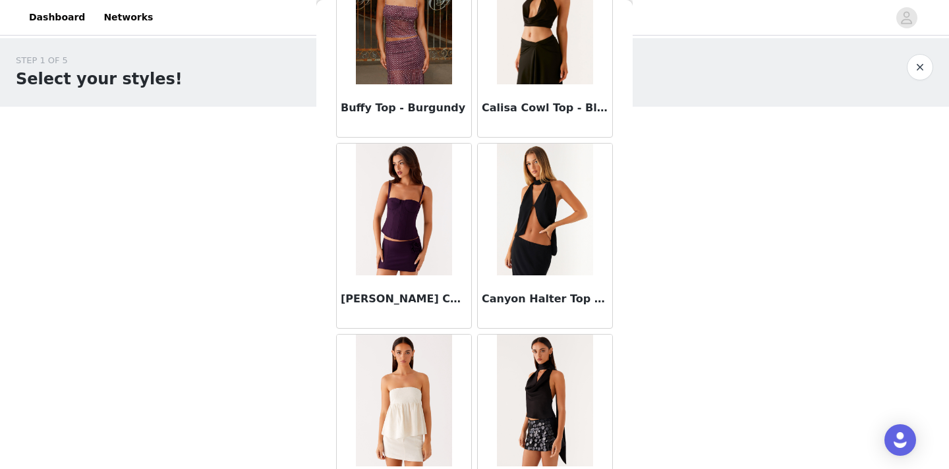
scroll to position [3457, 0]
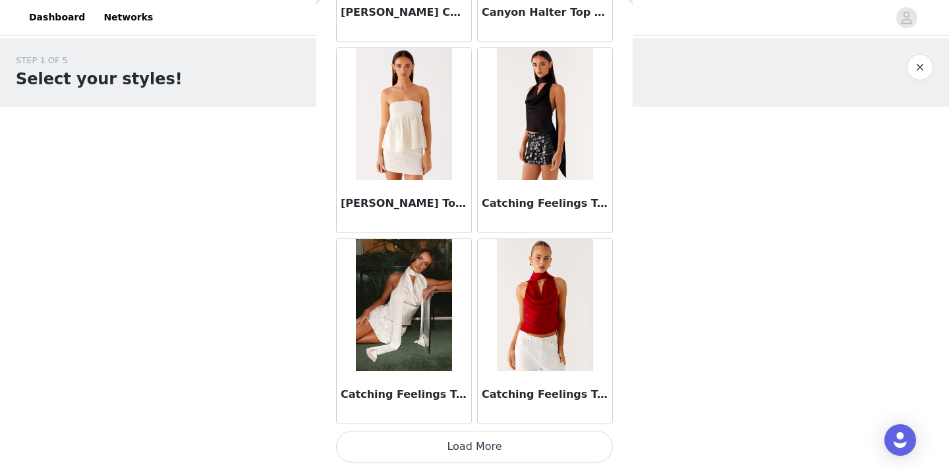
click at [509, 445] on button "Load More" at bounding box center [474, 447] width 277 height 32
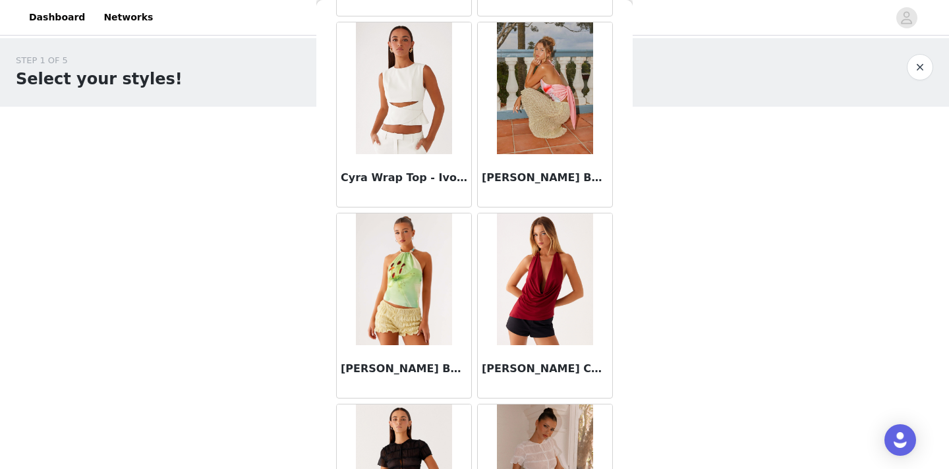
scroll to position [5367, 0]
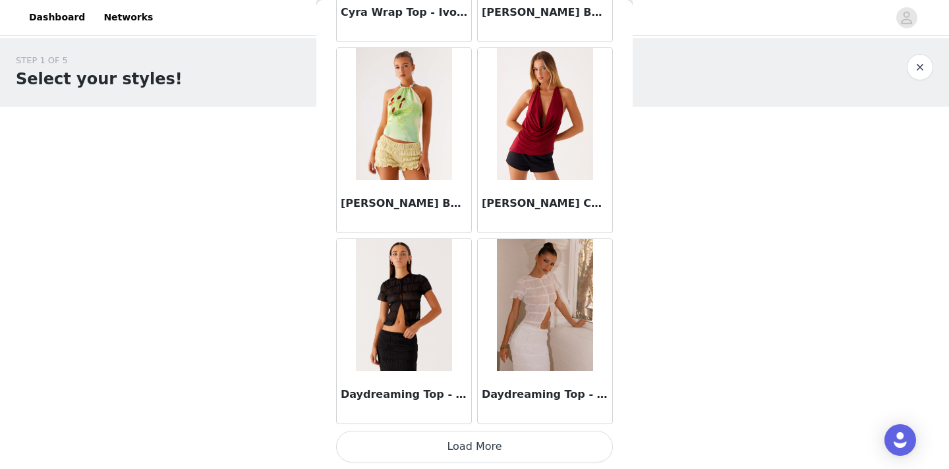
click at [505, 441] on button "Load More" at bounding box center [474, 447] width 277 height 32
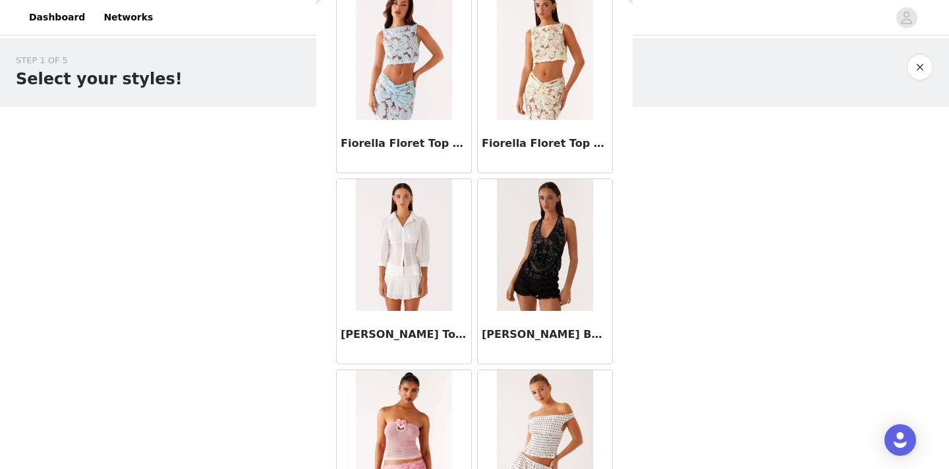
scroll to position [7277, 0]
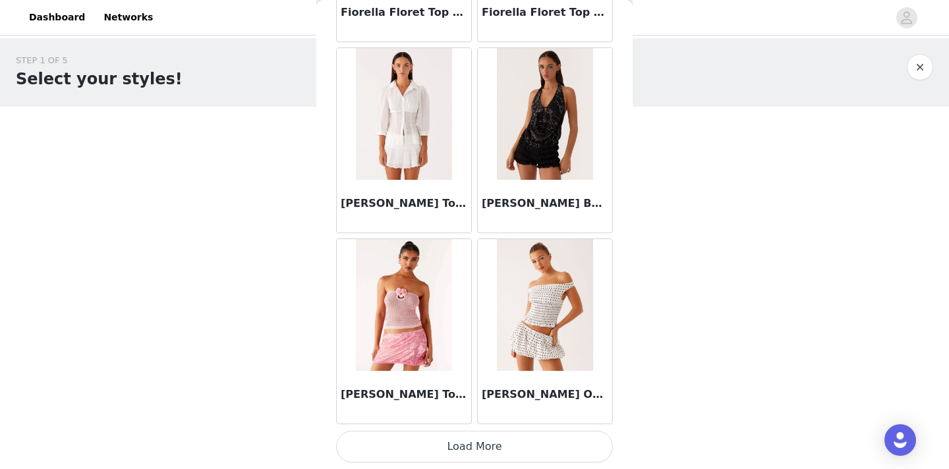
click at [501, 444] on button "Load More" at bounding box center [474, 447] width 277 height 32
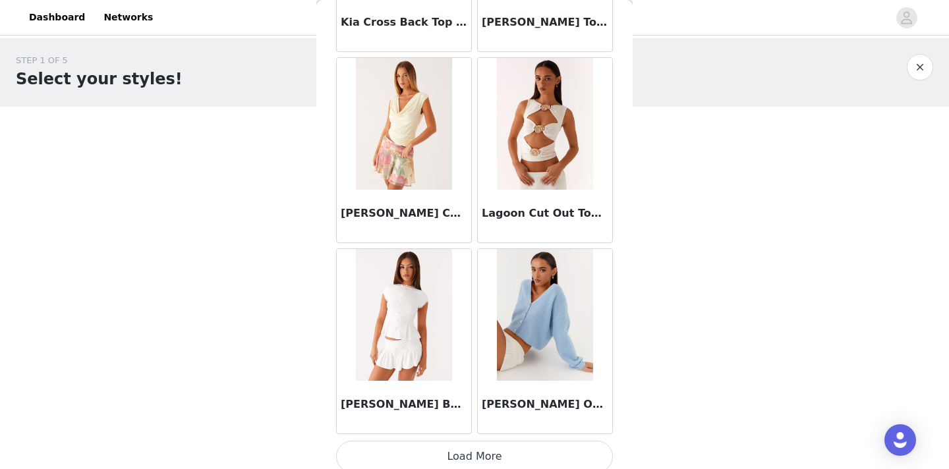
scroll to position [9188, 0]
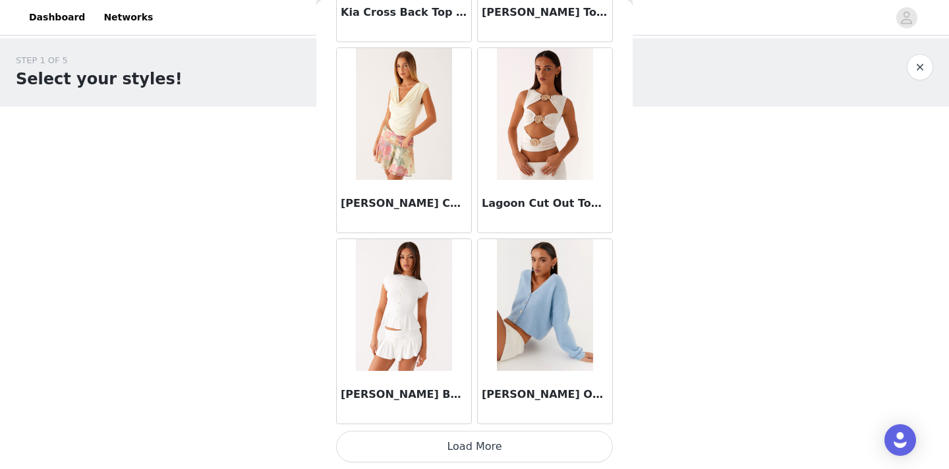
click at [512, 452] on button "Load More" at bounding box center [474, 447] width 277 height 32
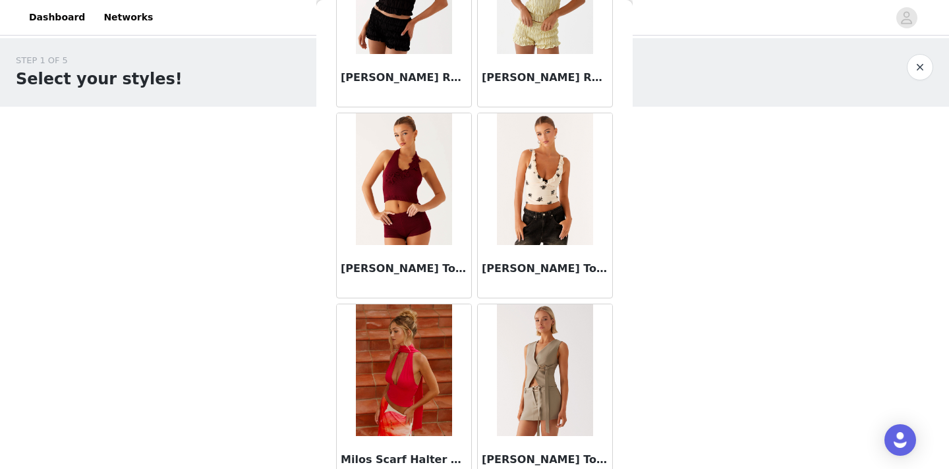
scroll to position [11098, 0]
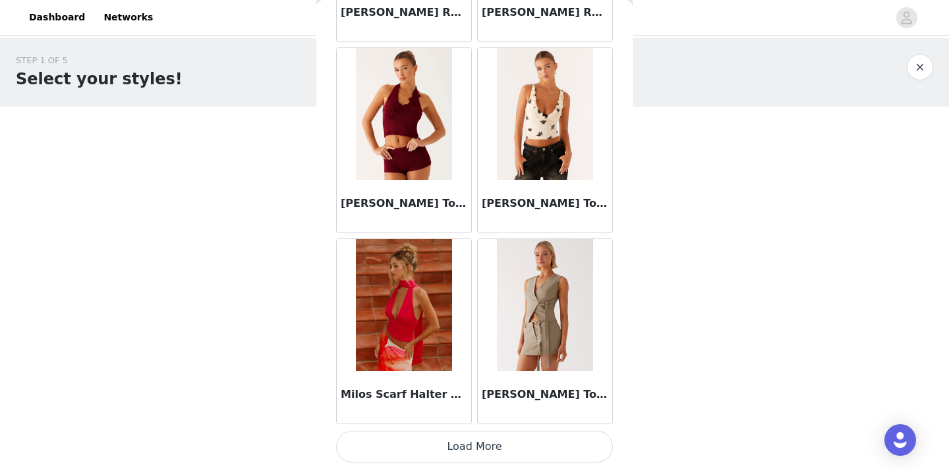
click at [524, 445] on button "Load More" at bounding box center [474, 447] width 277 height 32
click at [511, 447] on button "Load More" at bounding box center [474, 447] width 277 height 32
click at [485, 444] on button "Load More" at bounding box center [474, 447] width 277 height 32
click at [446, 450] on button "Load More" at bounding box center [474, 447] width 277 height 32
click at [446, 451] on button "Load More" at bounding box center [474, 447] width 277 height 32
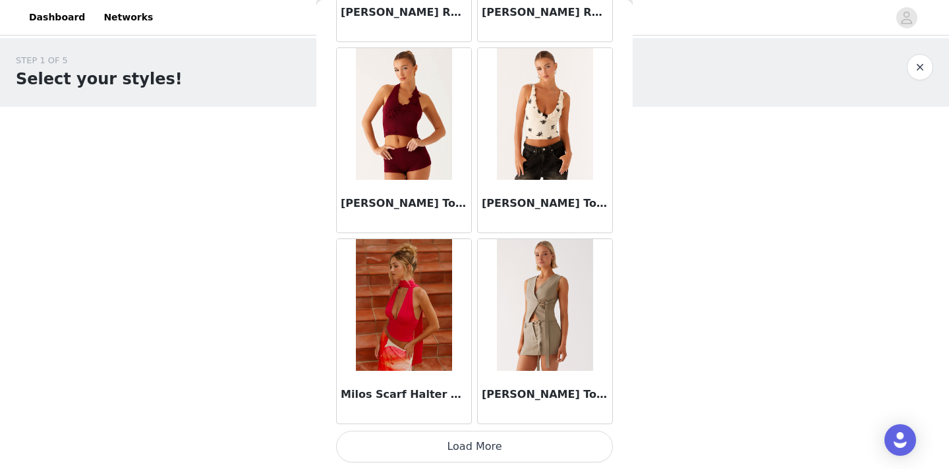
click at [446, 450] on button "Load More" at bounding box center [474, 447] width 277 height 32
